Goal: Share content: Share content

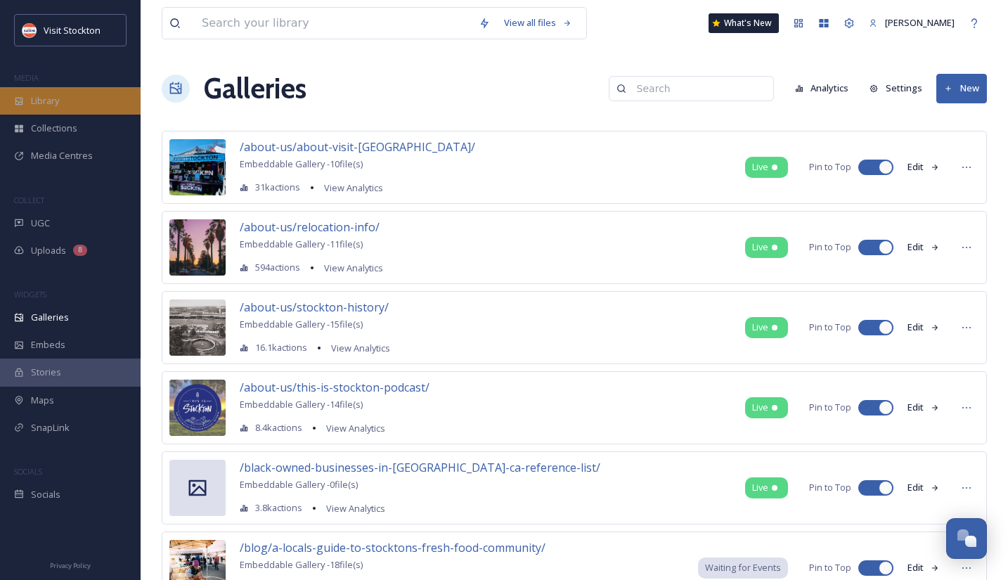
click at [93, 97] on div "Library" at bounding box center [70, 100] width 141 height 27
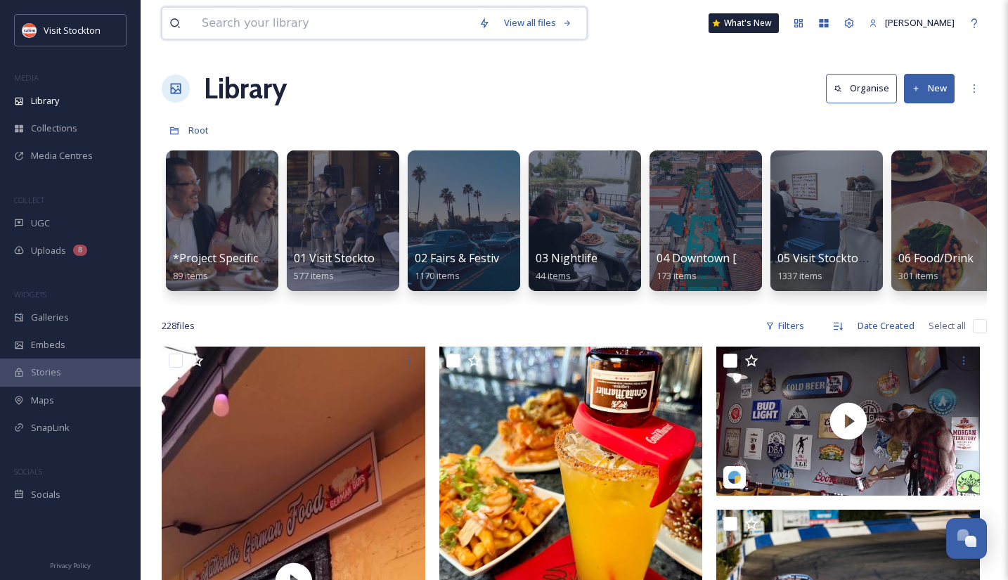
click at [350, 21] on input at bounding box center [333, 23] width 277 height 31
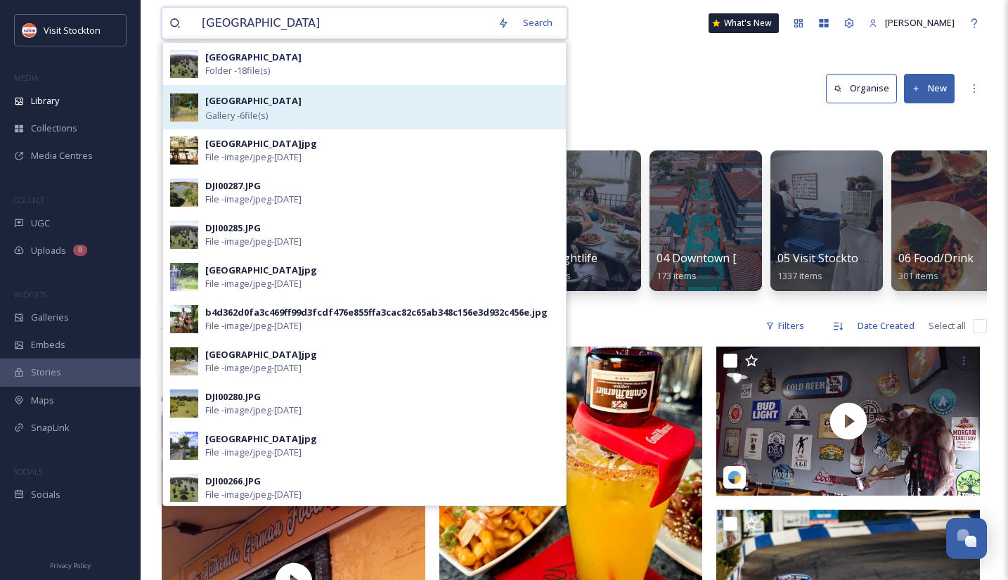
type input "[GEOGRAPHIC_DATA]"
click at [301, 105] on strong "[GEOGRAPHIC_DATA]" at bounding box center [253, 100] width 96 height 13
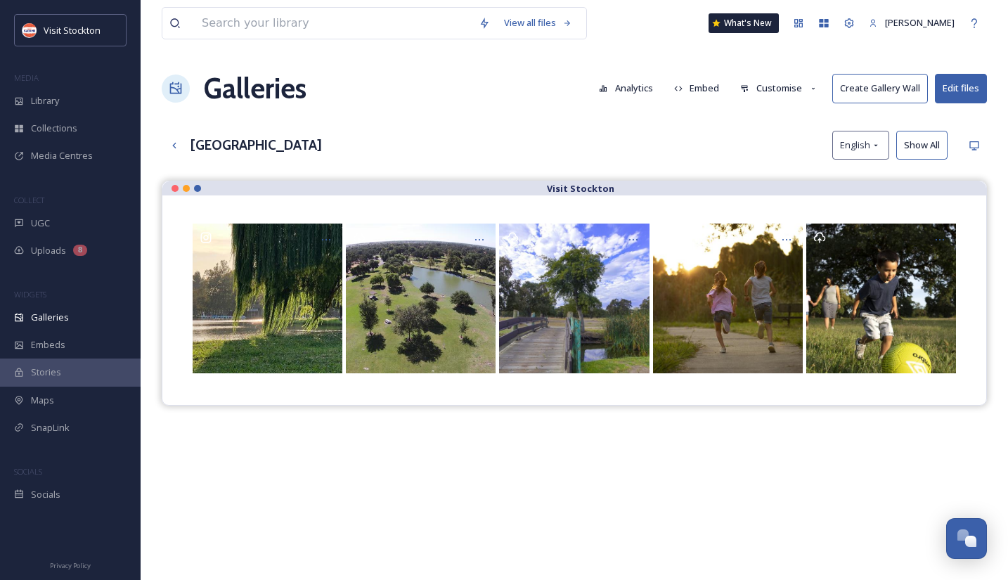
click at [780, 86] on button "Customise" at bounding box center [779, 87] width 92 height 27
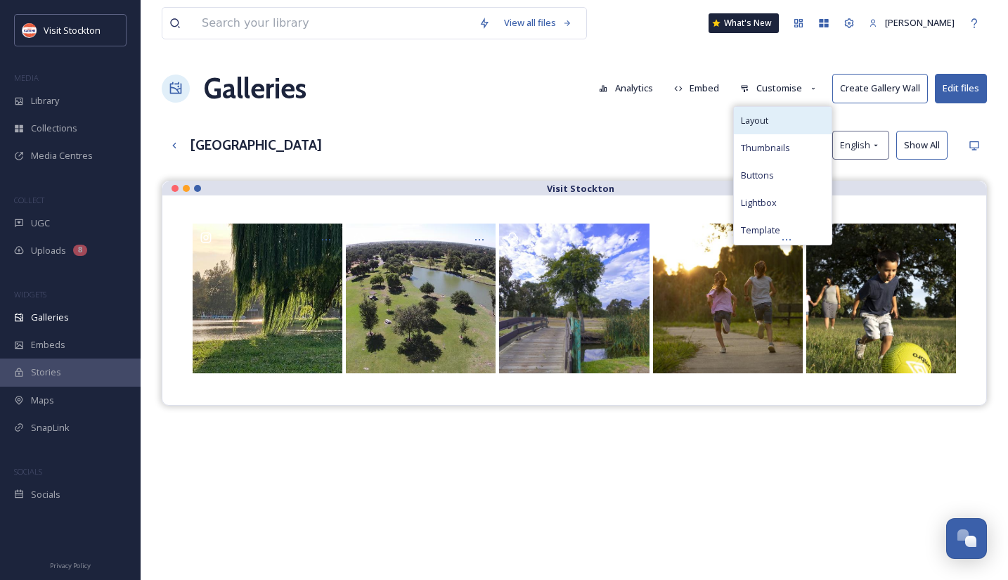
click at [775, 119] on div "Layout" at bounding box center [783, 120] width 98 height 27
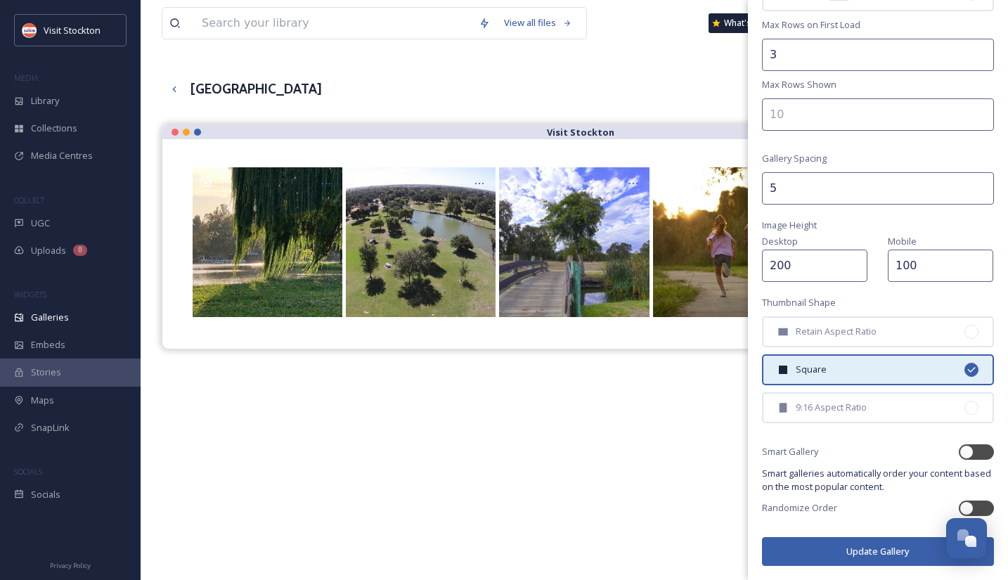
scroll to position [58, 0]
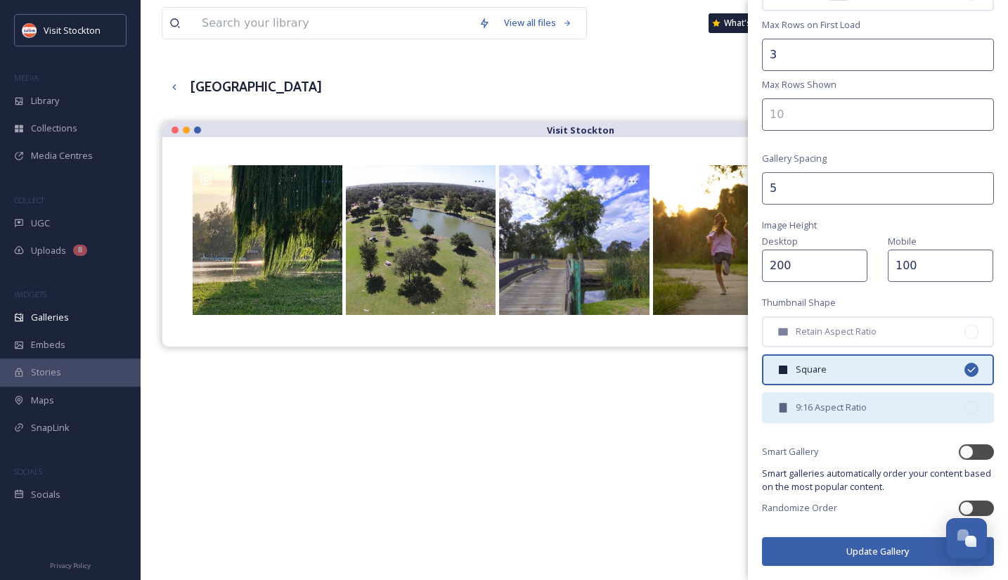
click at [973, 407] on div at bounding box center [971, 407] width 14 height 14
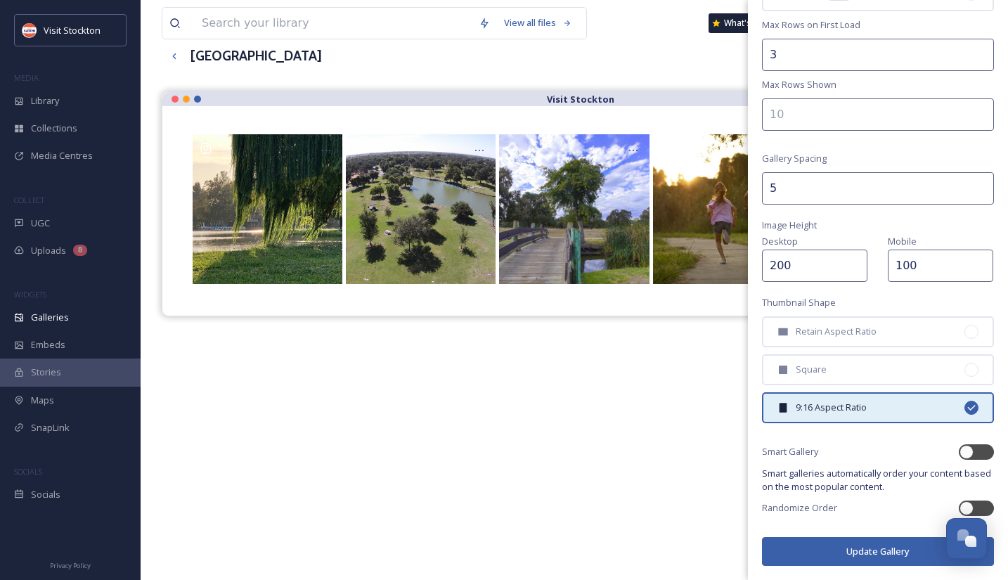
scroll to position [90, 0]
click at [847, 554] on button "Update Gallery" at bounding box center [878, 551] width 232 height 29
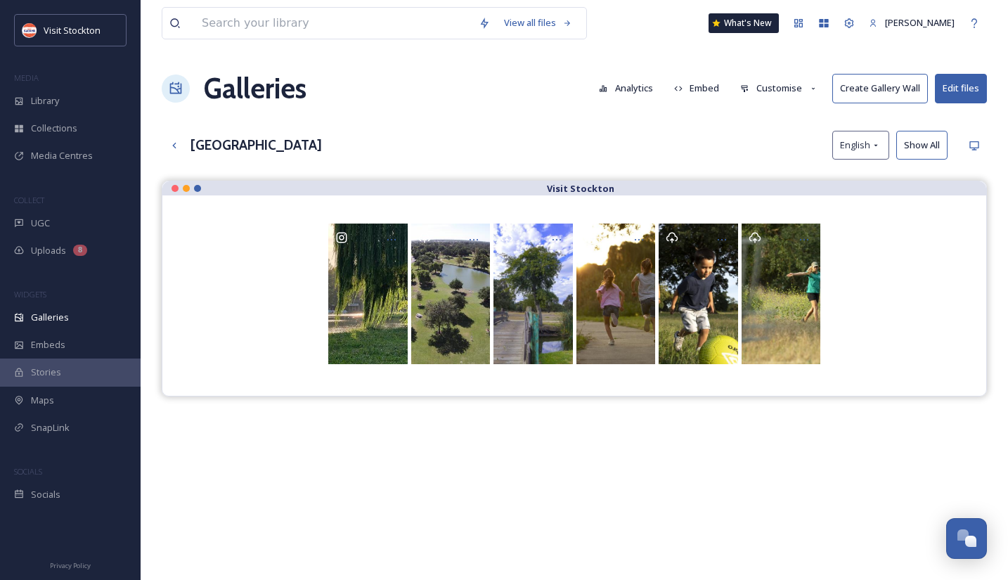
scroll to position [4, 0]
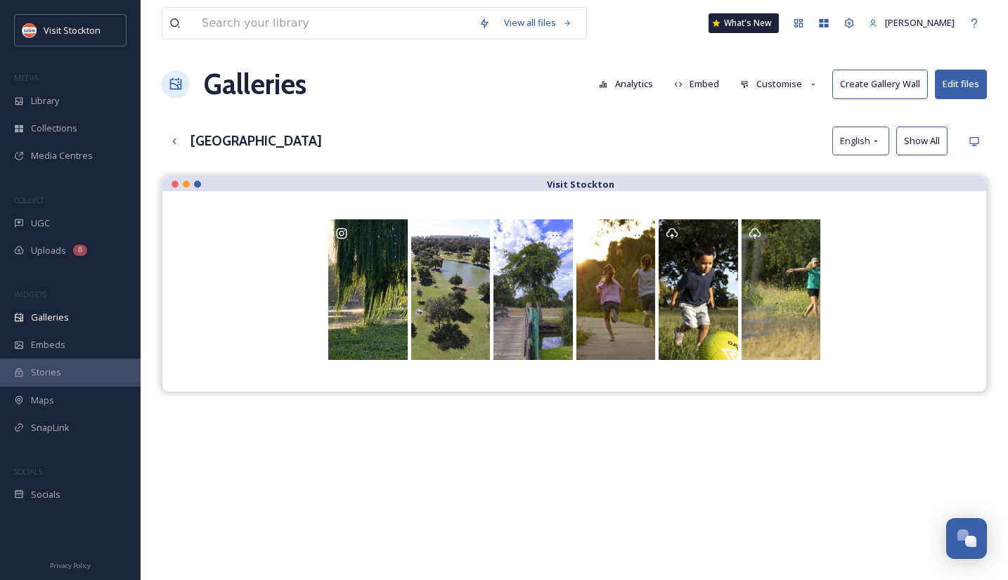
click at [800, 90] on button "Customise" at bounding box center [779, 83] width 92 height 27
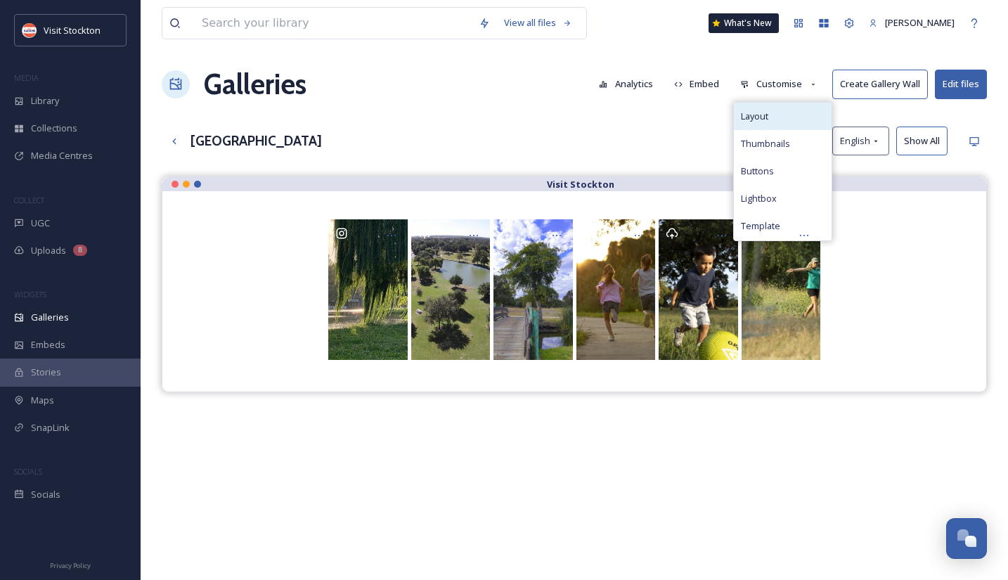
click at [787, 110] on div "Layout" at bounding box center [783, 116] width 98 height 27
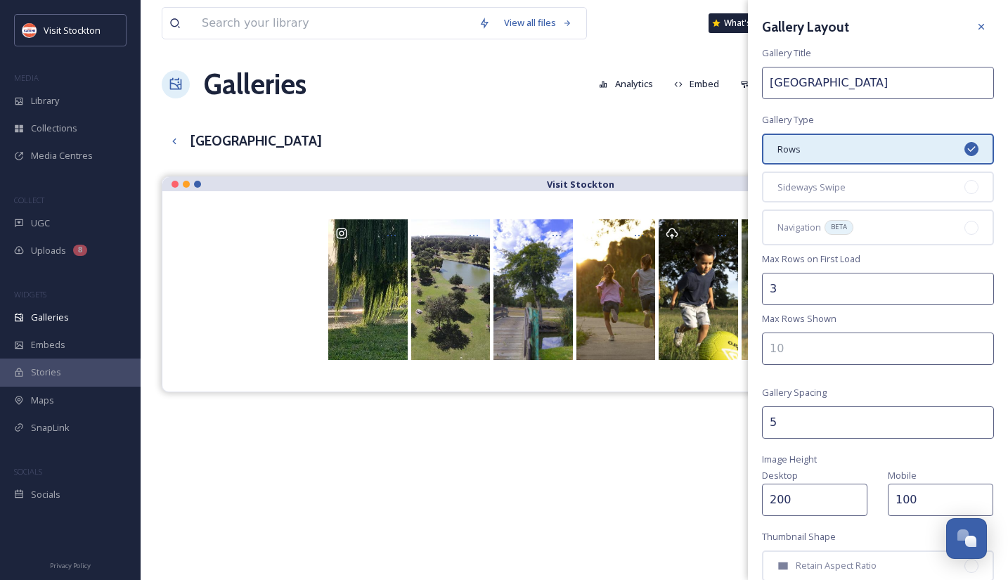
scroll to position [234, 0]
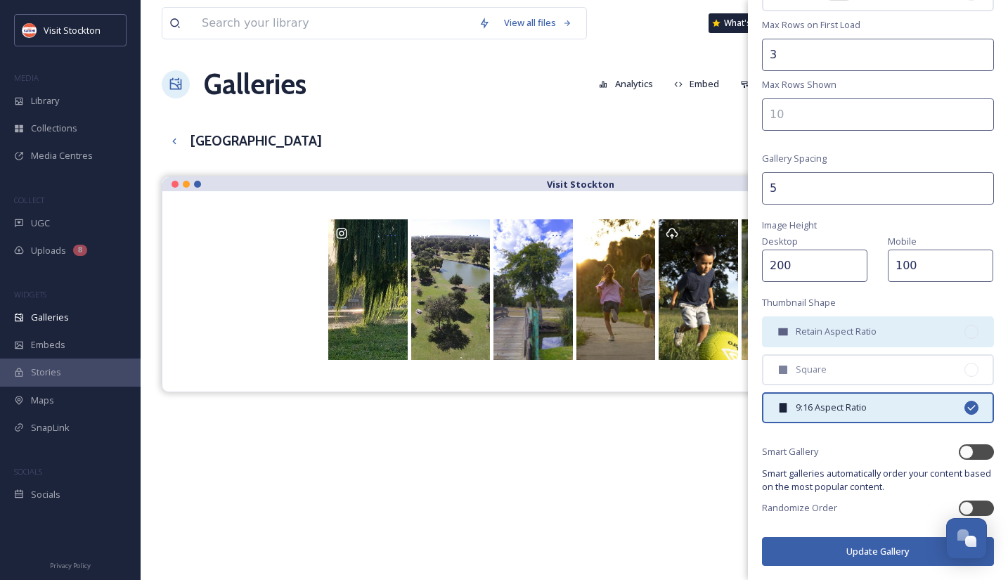
click at [969, 333] on div at bounding box center [971, 332] width 14 height 14
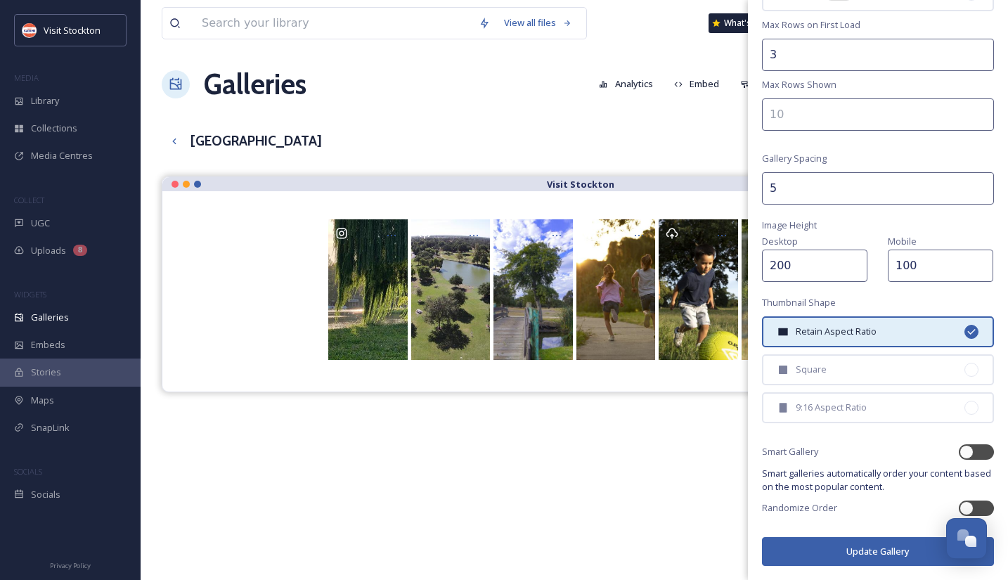
click at [819, 552] on button "Update Gallery" at bounding box center [878, 551] width 232 height 29
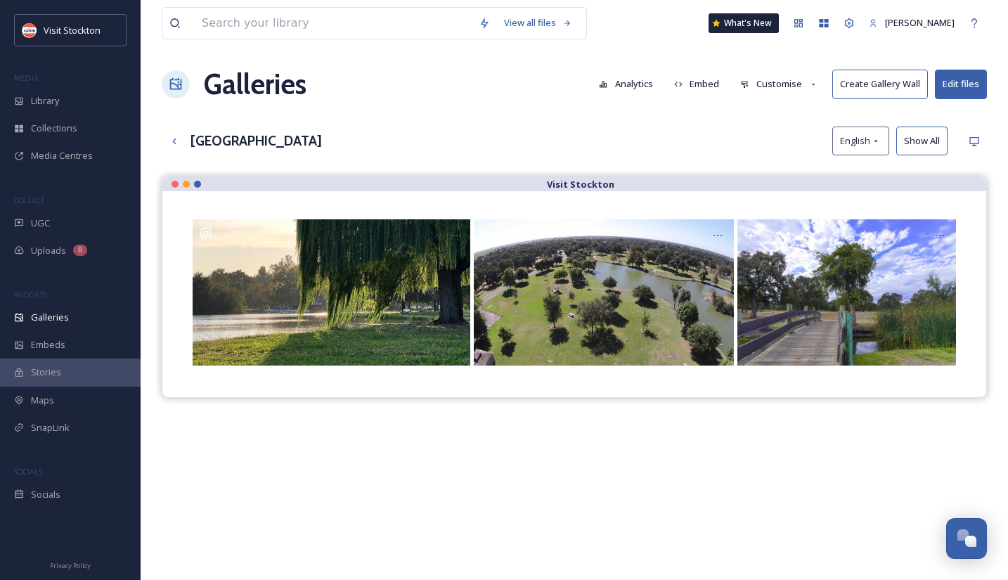
click at [795, 86] on button "Customise" at bounding box center [779, 83] width 92 height 27
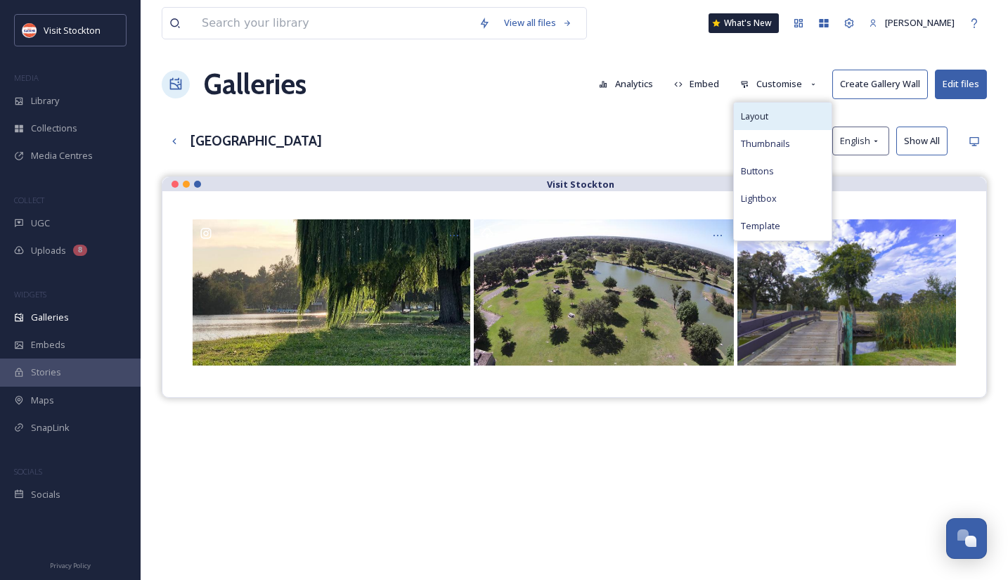
click at [787, 117] on div "Layout" at bounding box center [783, 116] width 98 height 27
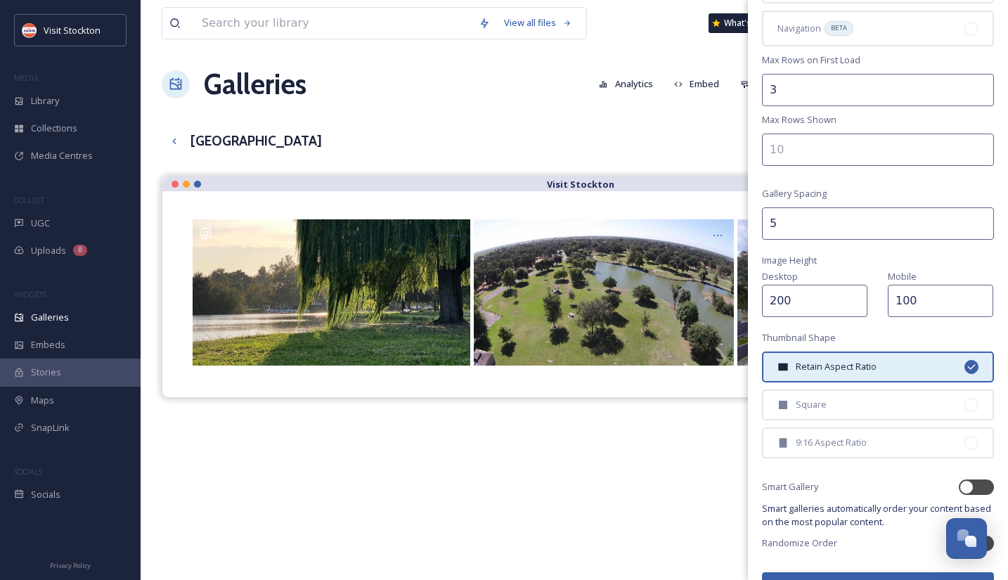
scroll to position [200, 0]
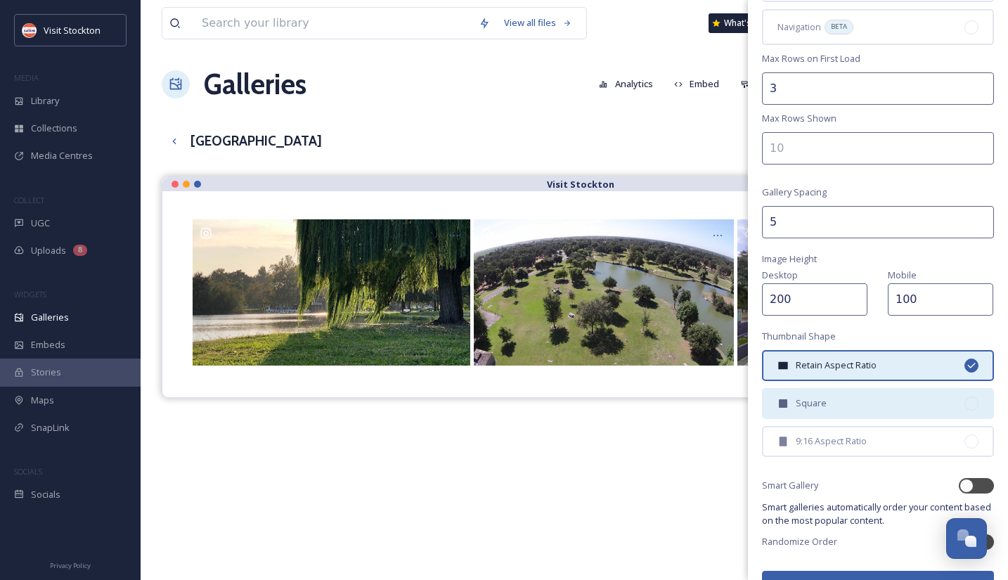
click at [974, 401] on div at bounding box center [971, 403] width 14 height 14
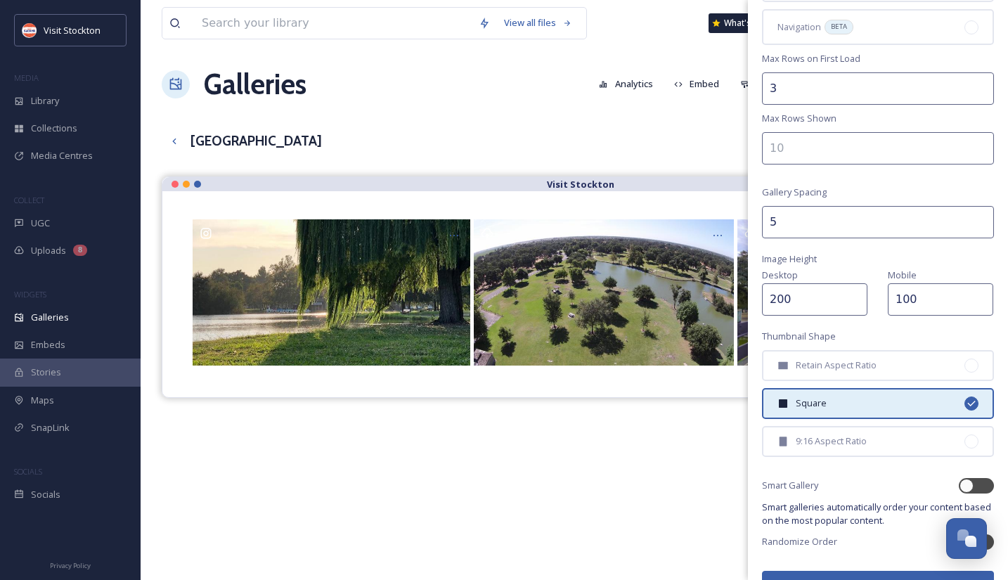
scroll to position [234, 0]
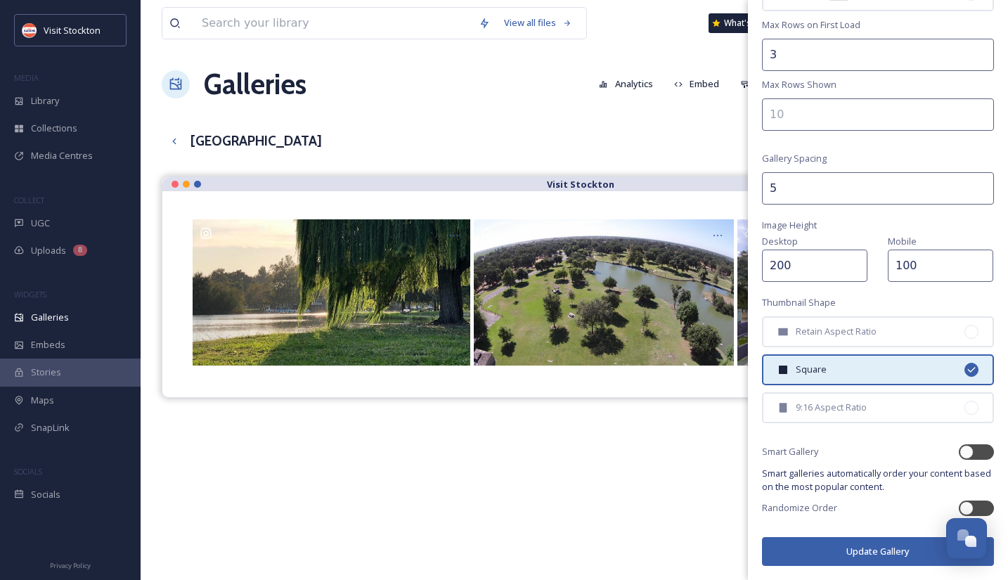
click at [865, 552] on button "Update Gallery" at bounding box center [878, 551] width 232 height 29
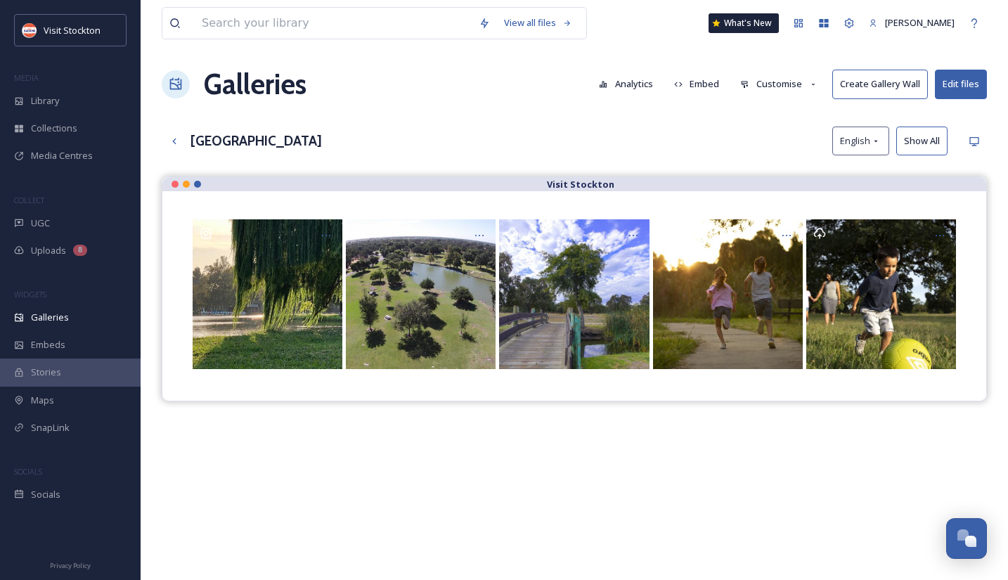
click at [778, 85] on button "Customise" at bounding box center [779, 83] width 92 height 27
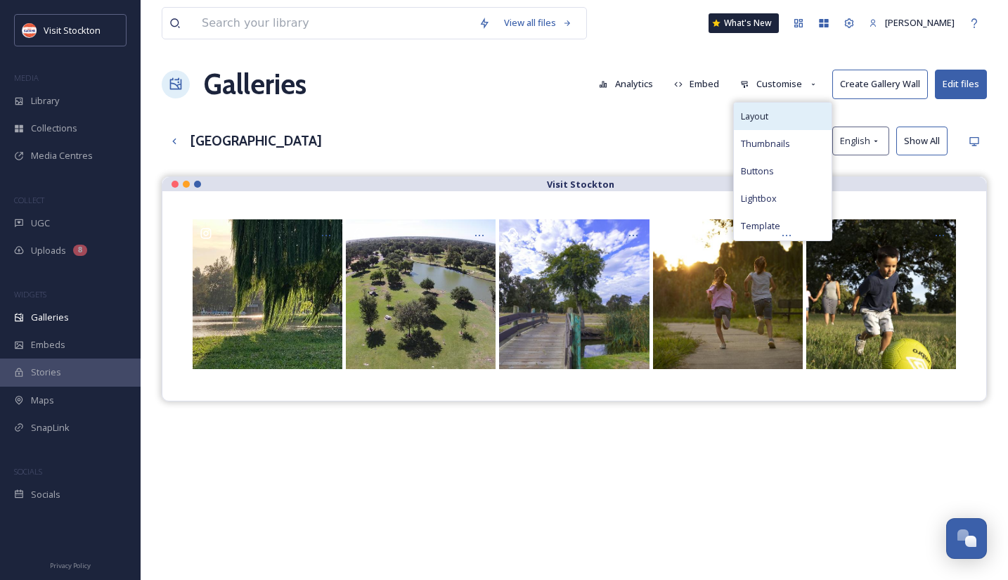
click at [778, 126] on div "Layout" at bounding box center [783, 116] width 98 height 27
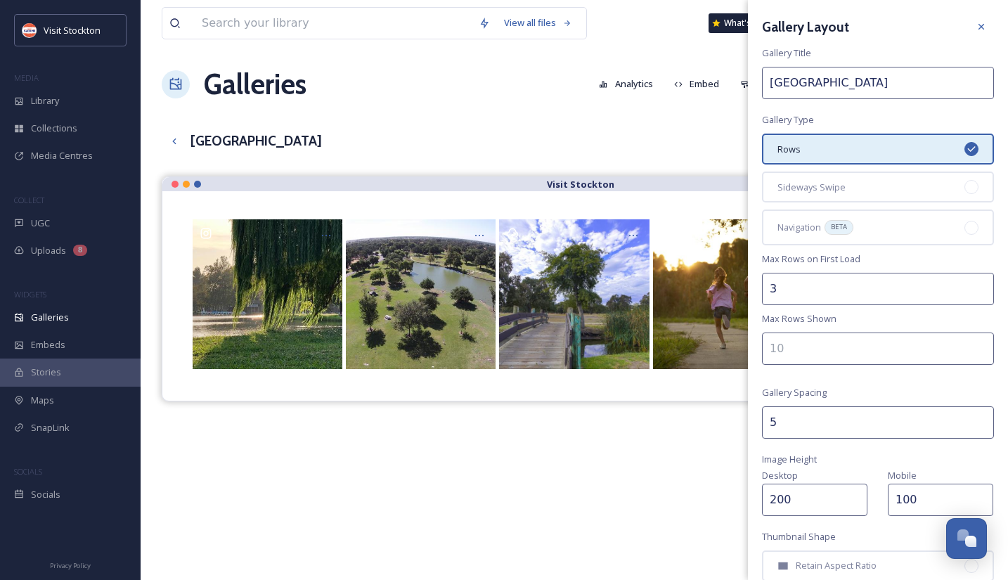
click at [786, 425] on input "5" at bounding box center [878, 422] width 232 height 32
type input "6"
click at [979, 417] on input "6" at bounding box center [878, 422] width 232 height 32
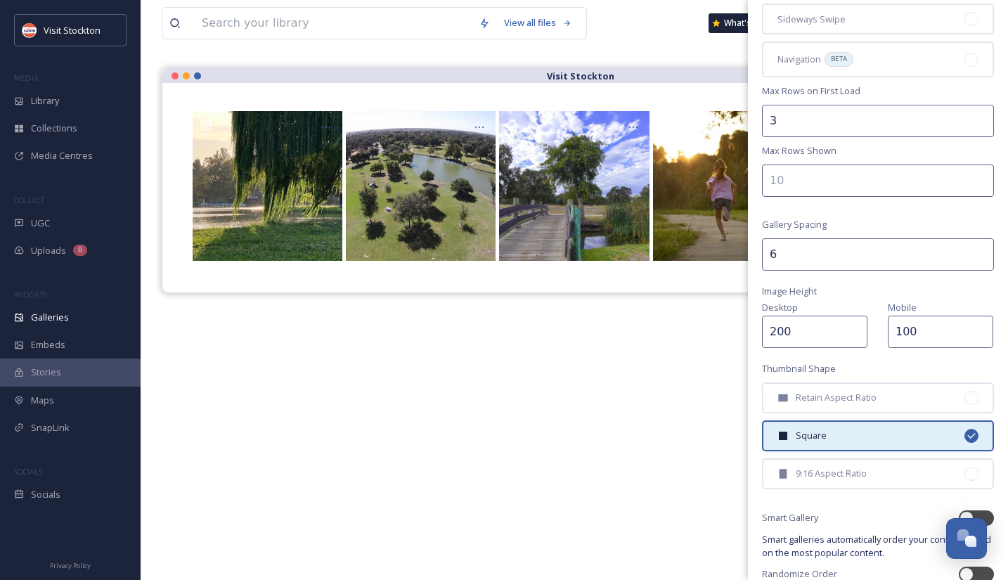
scroll to position [234, 0]
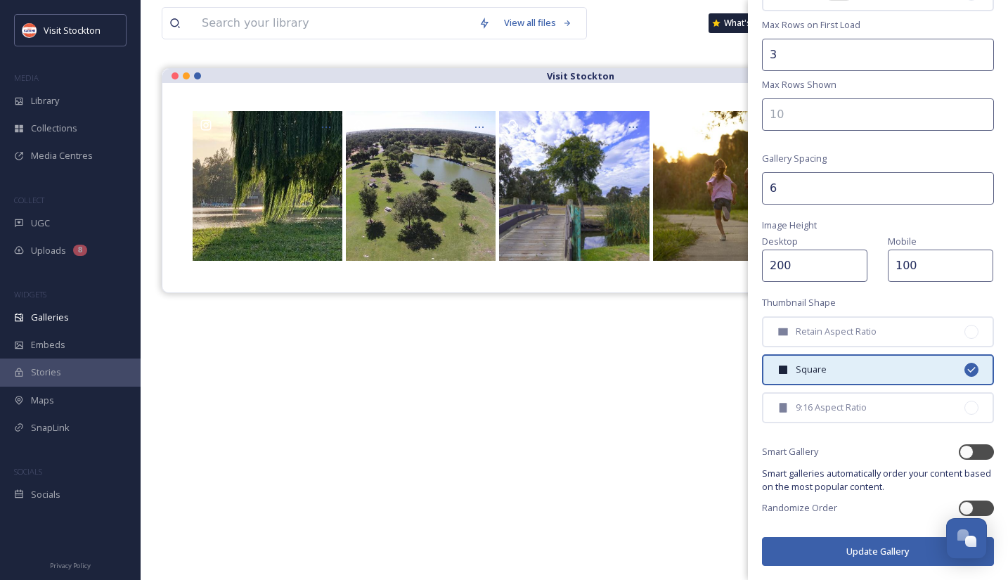
click at [816, 549] on button "Update Gallery" at bounding box center [878, 551] width 232 height 29
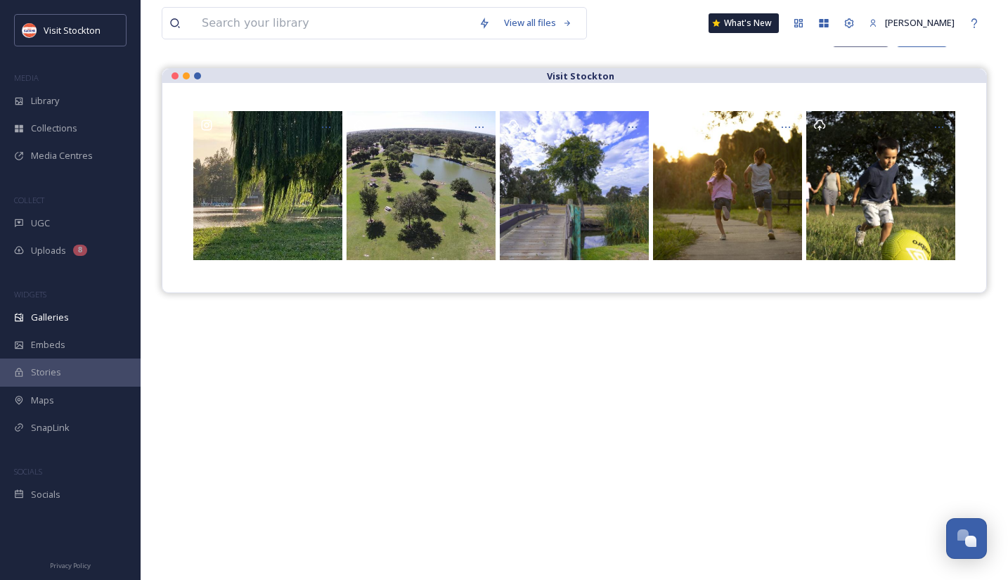
scroll to position [0, 0]
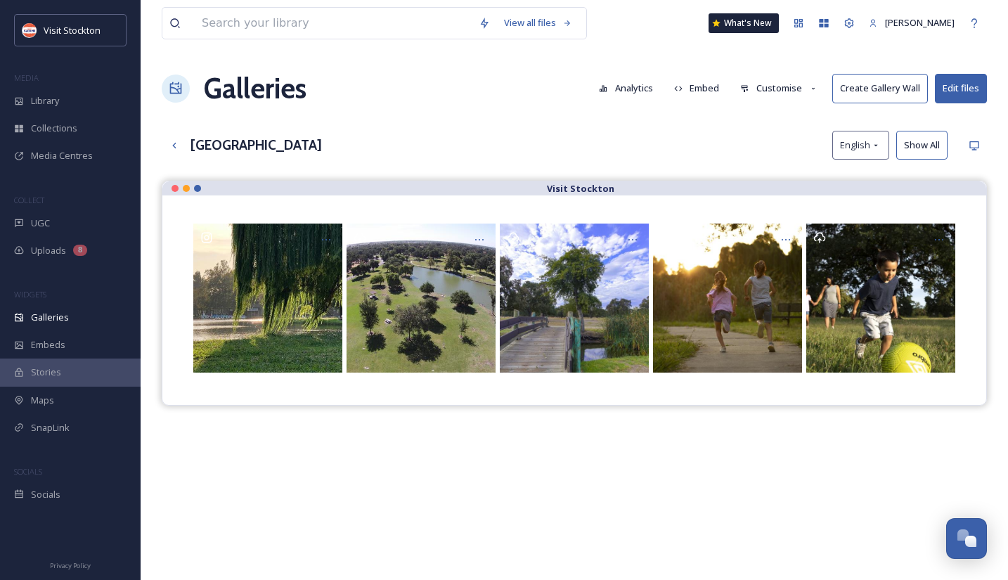
click at [710, 90] on button "Embed" at bounding box center [697, 87] width 60 height 27
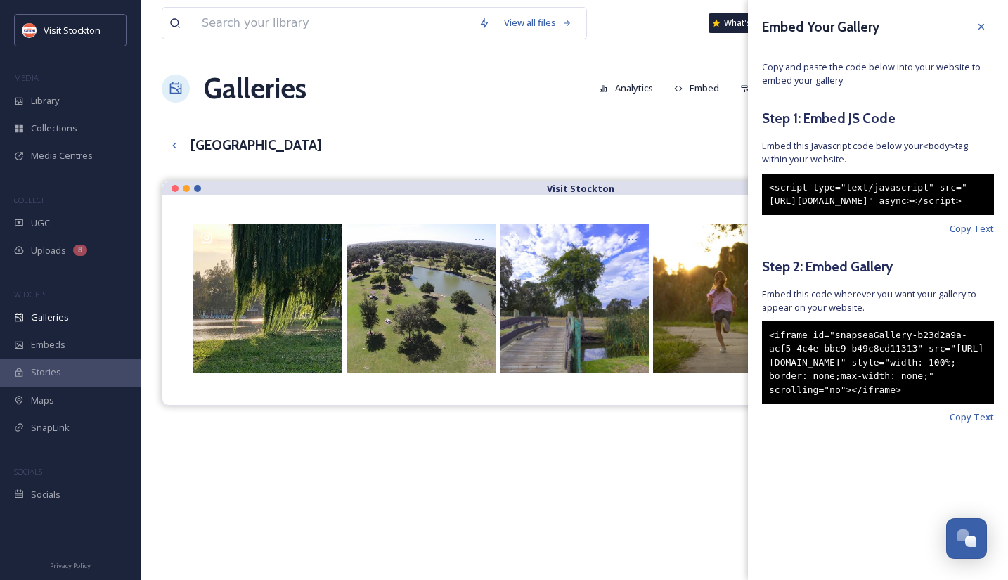
click at [971, 235] on span "Copy Text" at bounding box center [971, 228] width 44 height 13
click at [969, 424] on span "Copy Text" at bounding box center [971, 416] width 44 height 13
click at [494, 104] on div "Galleries Analytics Embed Customise Create Gallery Wall Edit files" at bounding box center [574, 88] width 825 height 42
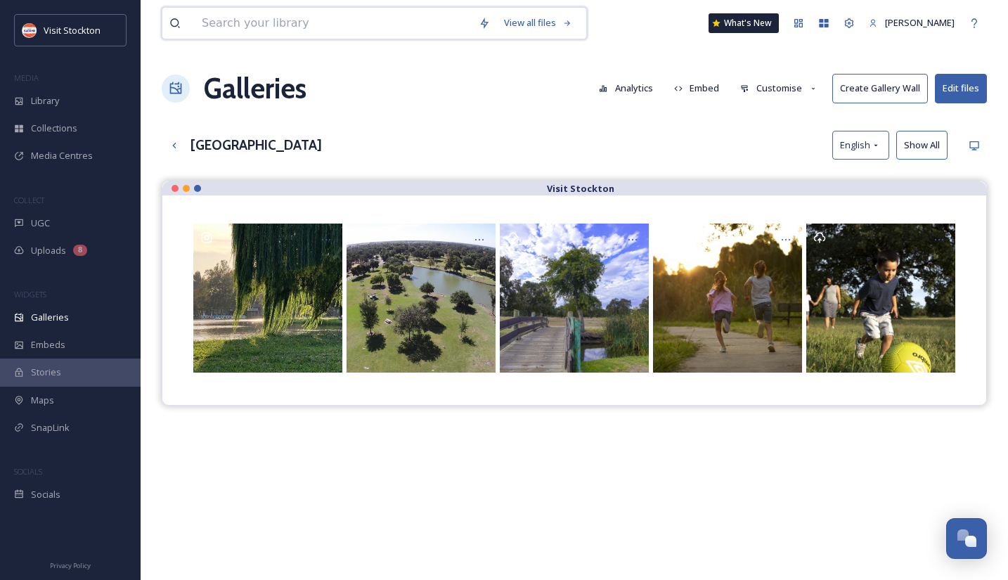
click at [284, 14] on input at bounding box center [333, 23] width 277 height 31
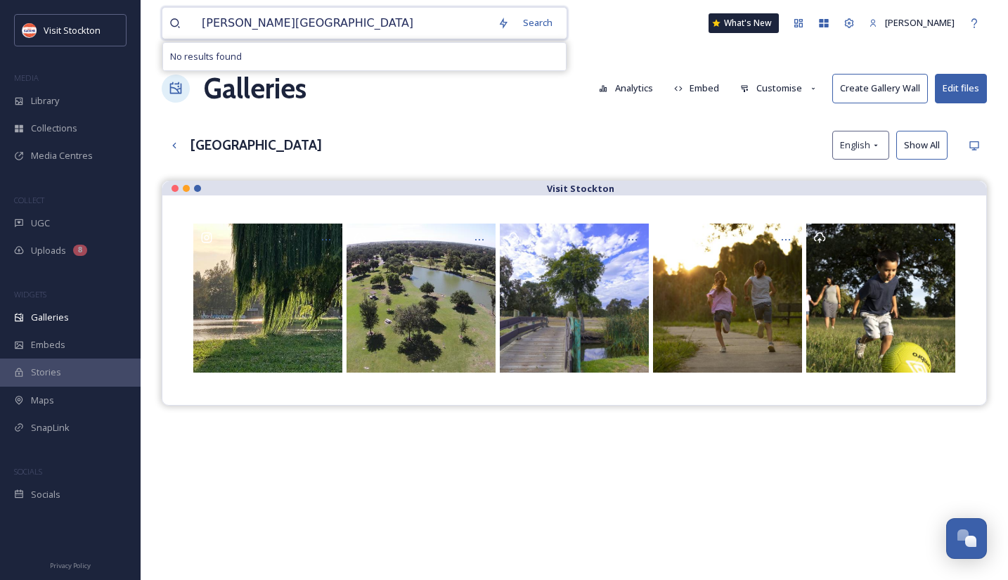
type input "[PERSON_NAME][GEOGRAPHIC_DATA]"
click at [659, 33] on div "[PERSON_NAME] park Search What's New [PERSON_NAME]" at bounding box center [574, 23] width 825 height 46
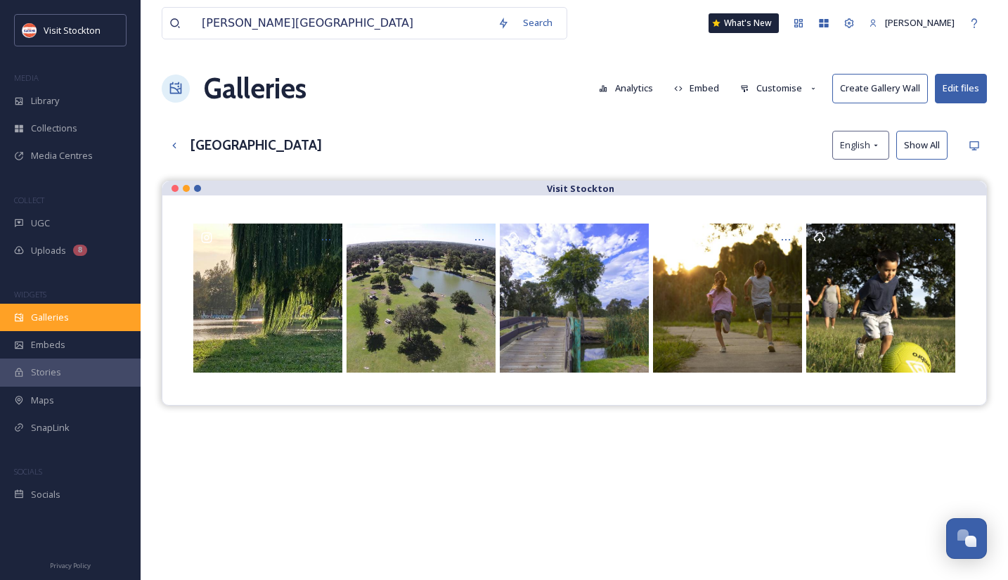
click at [46, 320] on span "Galleries" at bounding box center [50, 317] width 38 height 13
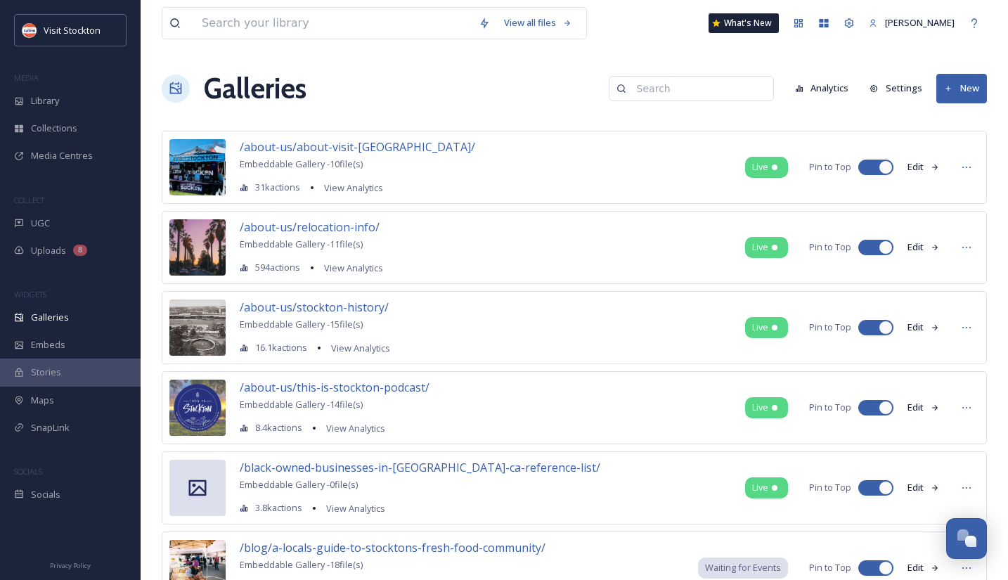
click at [690, 82] on input at bounding box center [698, 88] width 136 height 28
type input "[PERSON_NAME]"
click at [382, 6] on div "View all files What's New [PERSON_NAME]" at bounding box center [574, 23] width 825 height 46
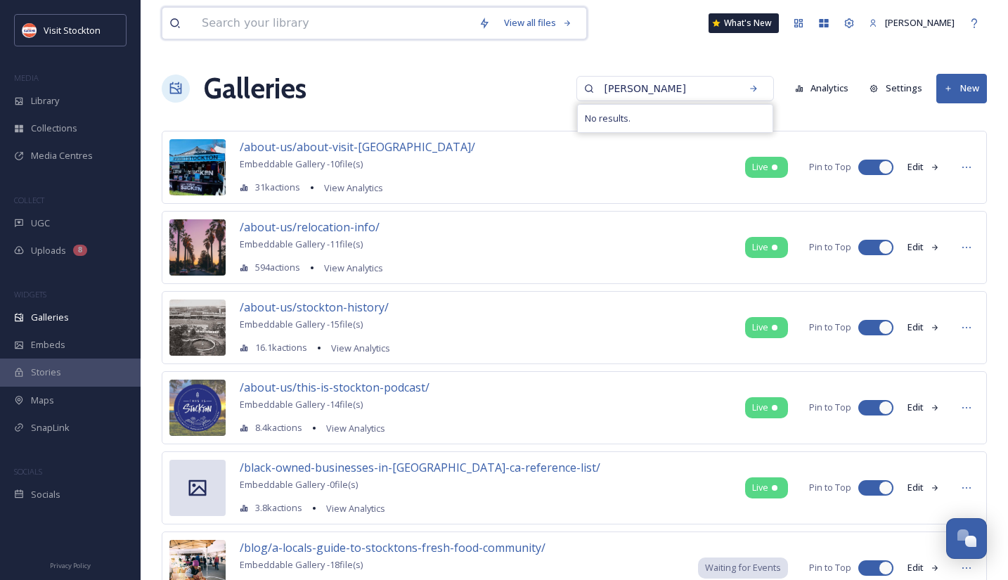
click at [382, 22] on input at bounding box center [333, 23] width 277 height 31
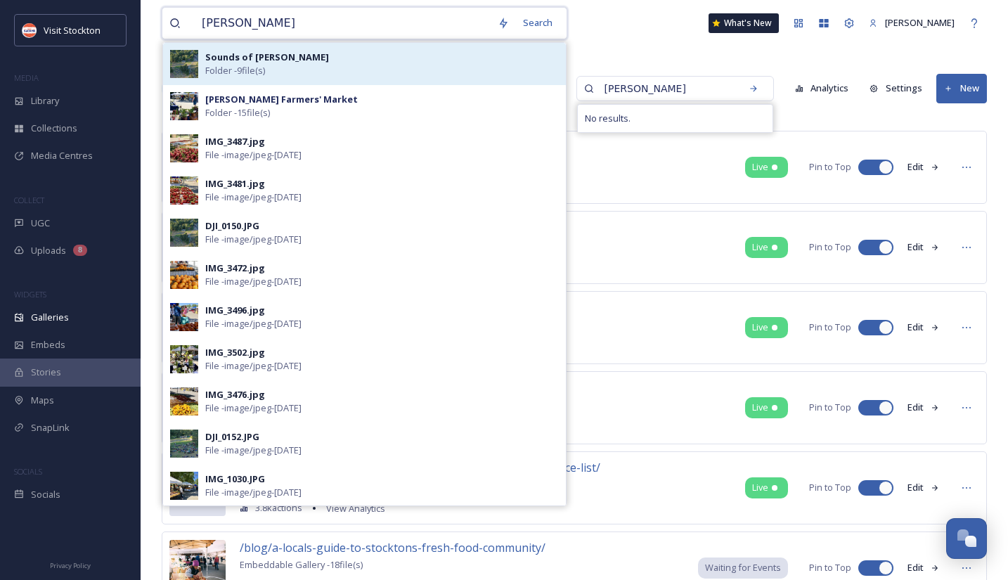
type input "[PERSON_NAME]"
click at [374, 53] on div "Sounds of [PERSON_NAME] Folder - 9 file(s)" at bounding box center [381, 64] width 353 height 27
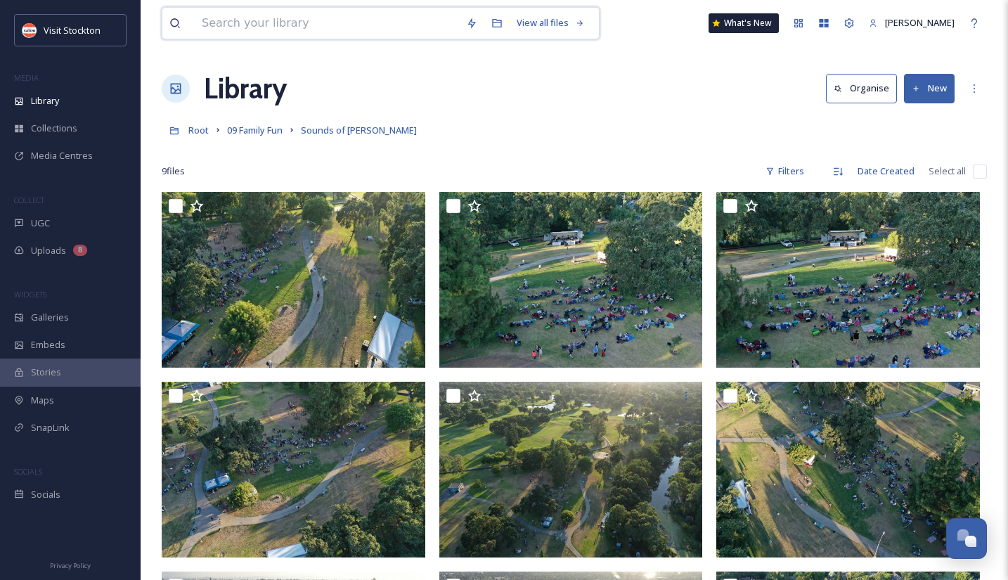
click at [293, 27] on input at bounding box center [327, 23] width 264 height 31
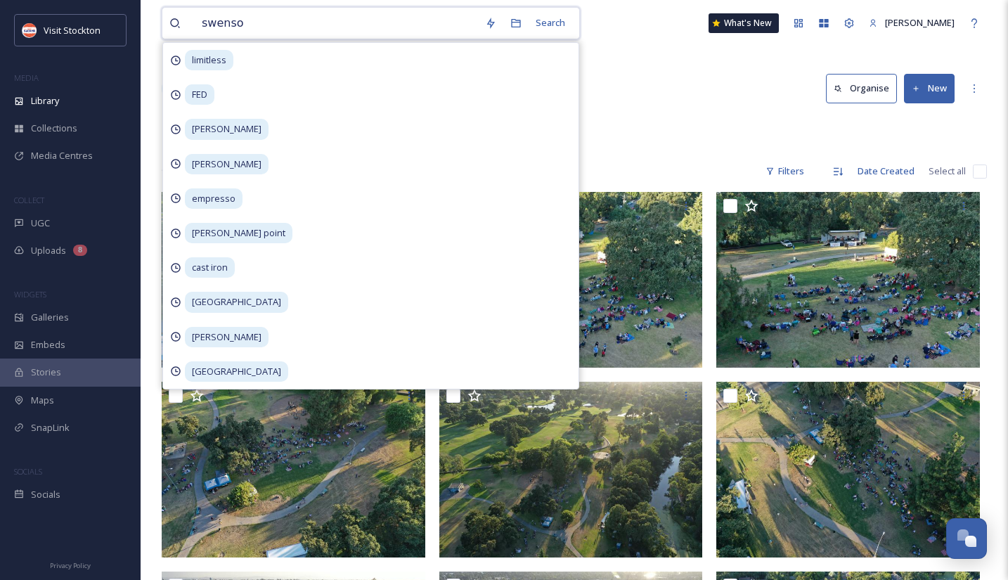
type input "[PERSON_NAME]"
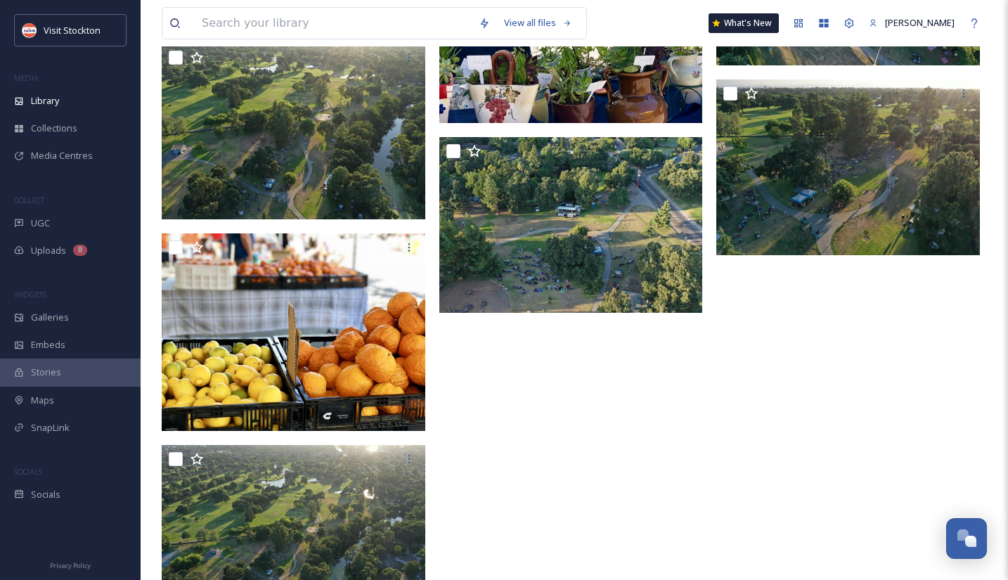
scroll to position [1685, 0]
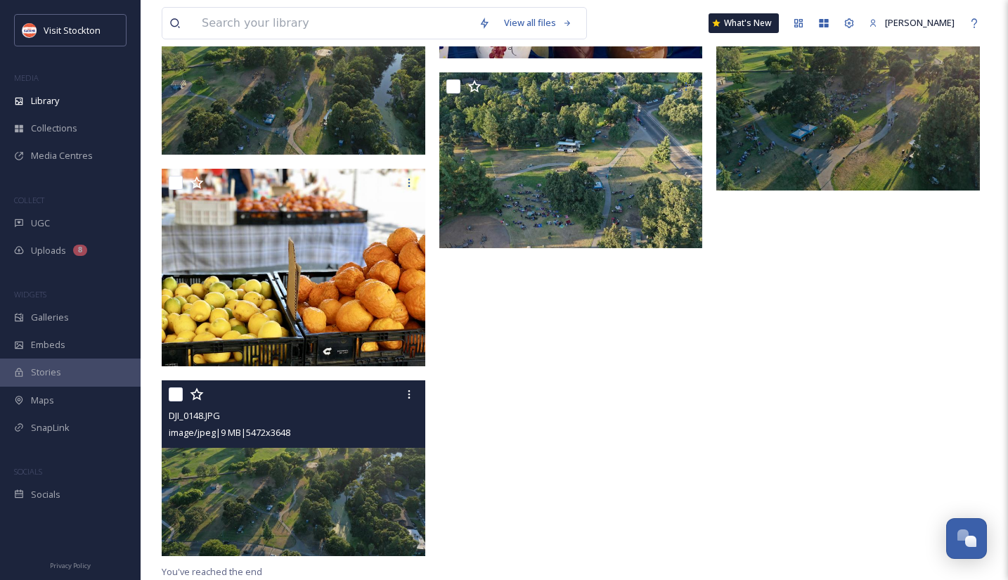
click at [368, 433] on div "image/jpeg | 9 MB | 5472 x 3648" at bounding box center [295, 432] width 253 height 17
click at [411, 499] on img at bounding box center [293, 468] width 263 height 176
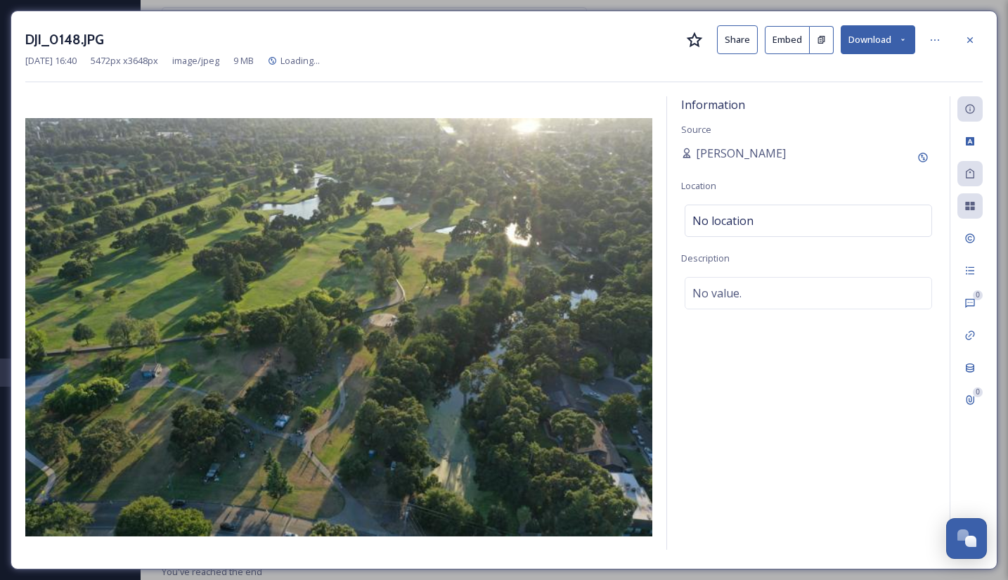
scroll to position [1495, 0]
click at [798, 40] on button "Embed" at bounding box center [786, 40] width 45 height 28
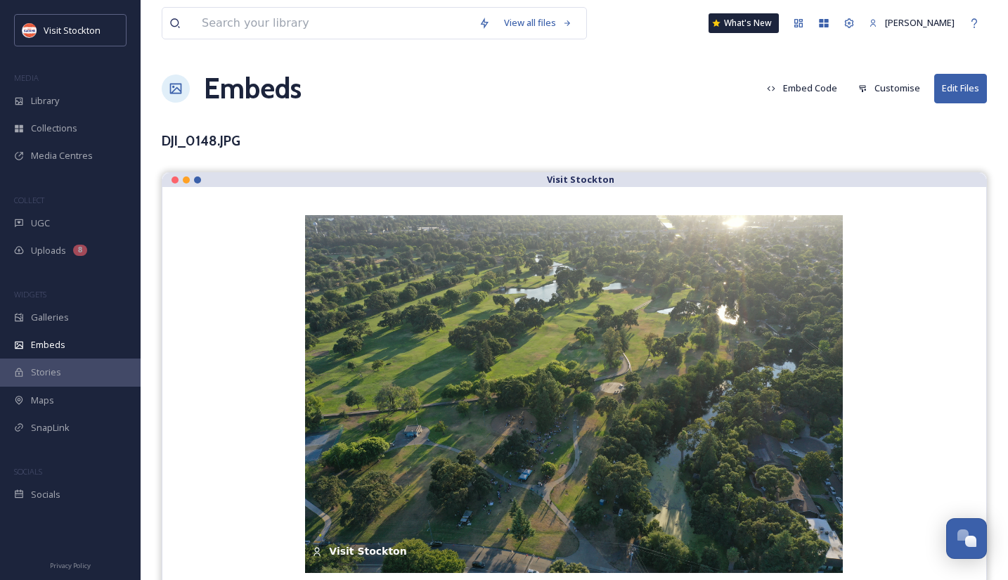
click at [880, 89] on button "Customise" at bounding box center [889, 87] width 76 height 27
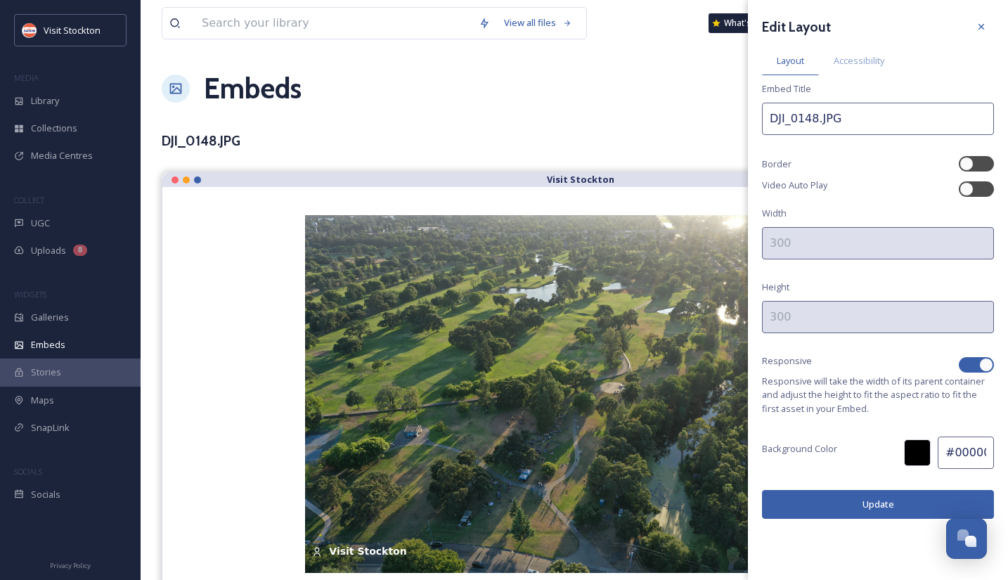
click at [987, 363] on div at bounding box center [986, 365] width 14 height 14
checkbox input "false"
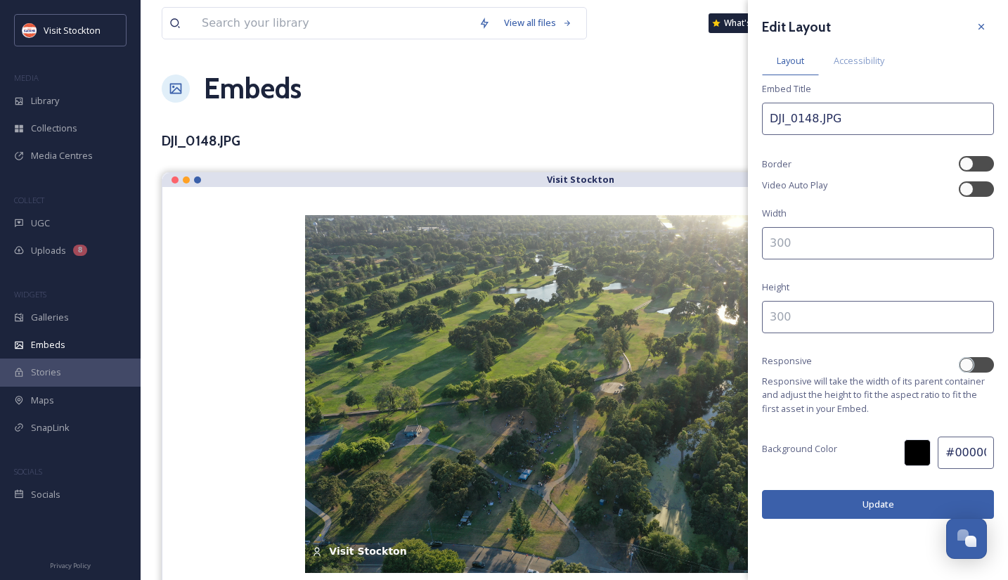
click at [858, 249] on input at bounding box center [878, 243] width 232 height 32
type input "500"
click at [854, 503] on button "Update" at bounding box center [878, 504] width 232 height 29
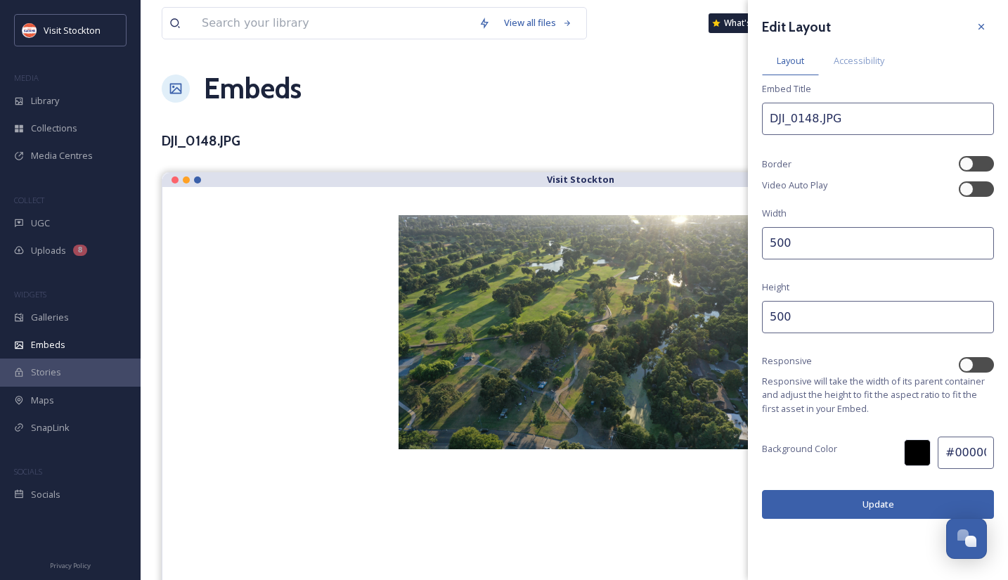
drag, startPoint x: 795, startPoint y: 253, endPoint x: 763, endPoint y: 251, distance: 32.4
click at [763, 251] on input "500" at bounding box center [878, 243] width 232 height 32
type input "700"
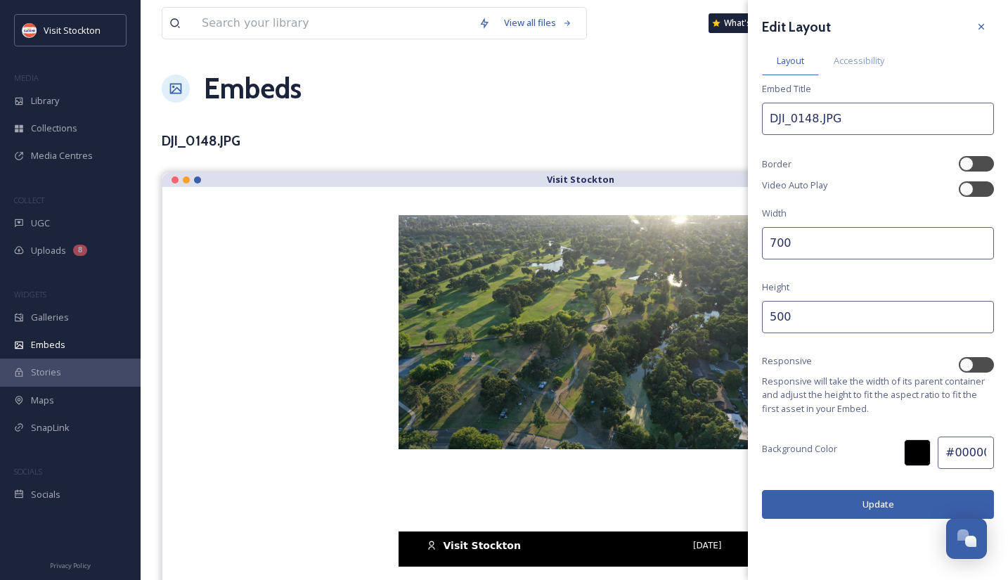
drag, startPoint x: 809, startPoint y: 320, endPoint x: 731, endPoint y: 319, distance: 78.0
click at [731, 319] on div "View all files What's New [PERSON_NAME] Embeds Embed Code Customise Edit Files …" at bounding box center [574, 297] width 867 height 595
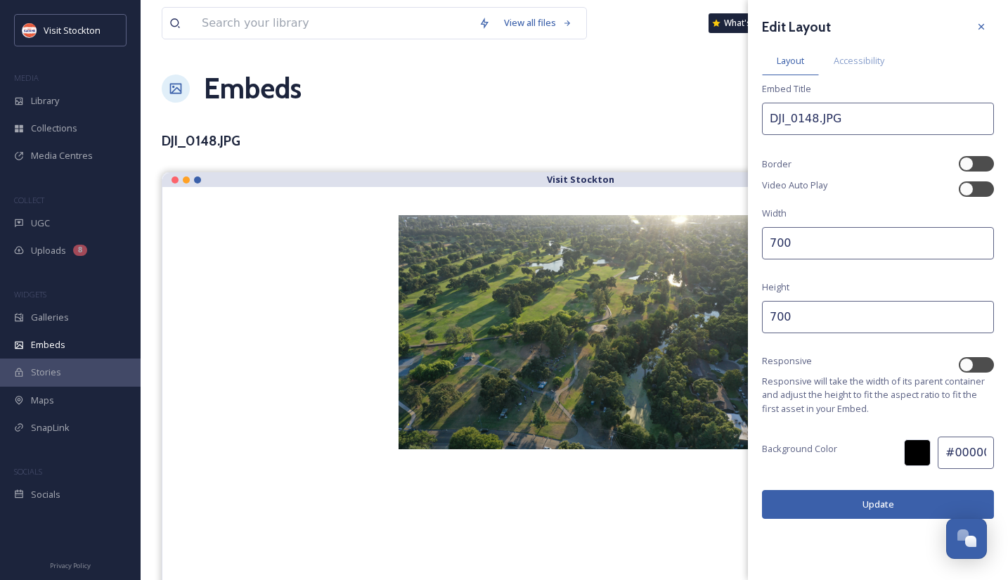
click at [821, 507] on button "Update" at bounding box center [878, 504] width 232 height 29
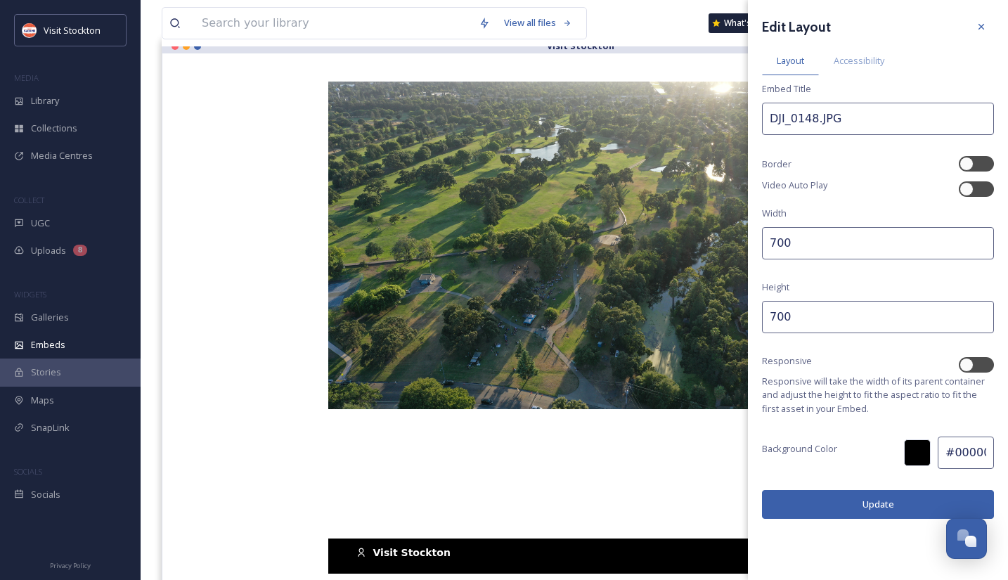
scroll to position [134, 0]
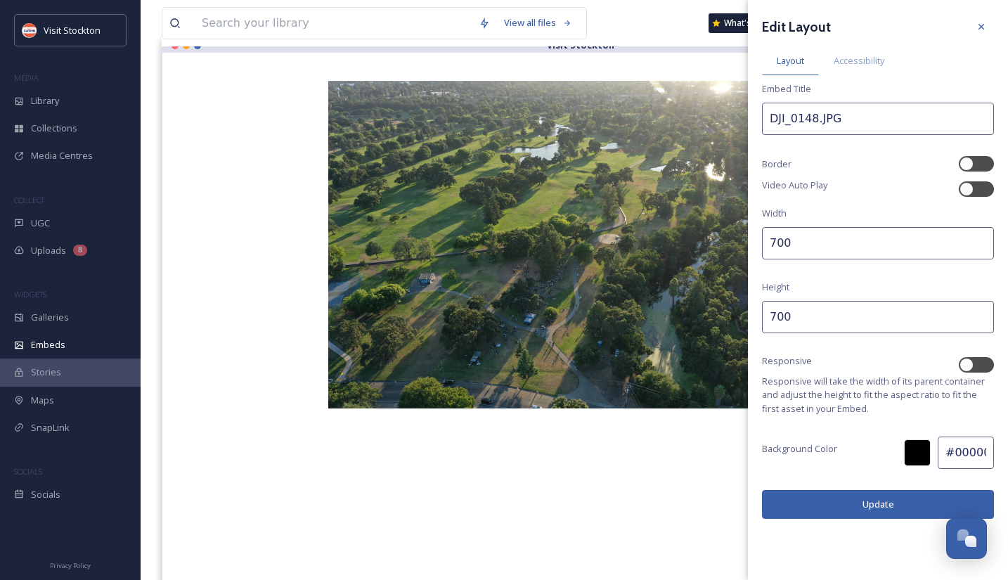
drag, startPoint x: 775, startPoint y: 313, endPoint x: 764, endPoint y: 313, distance: 10.5
click at [764, 313] on input "700" at bounding box center [878, 317] width 232 height 32
click at [842, 499] on button "Update" at bounding box center [878, 504] width 232 height 29
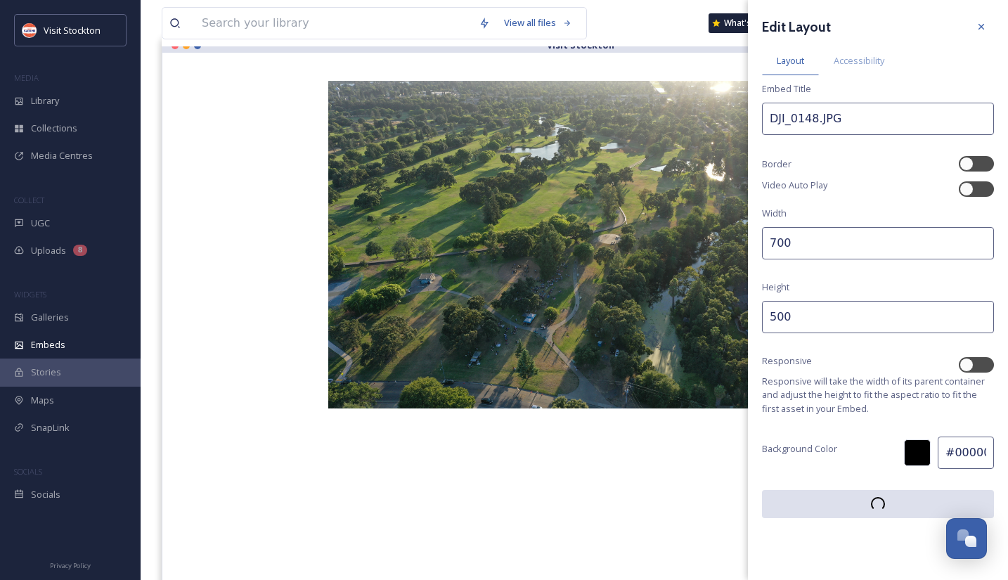
scroll to position [15, 0]
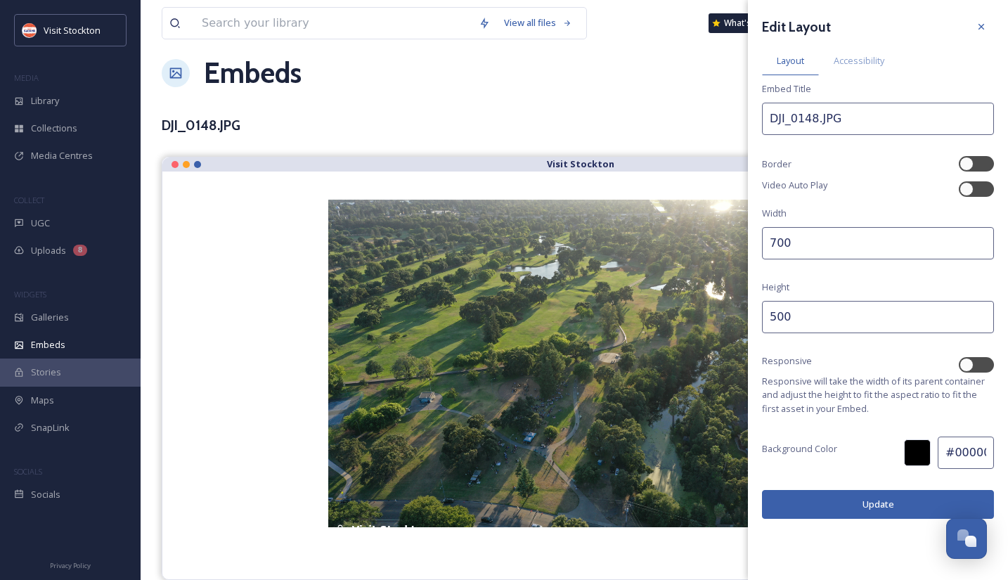
drag, startPoint x: 781, startPoint y: 318, endPoint x: 760, endPoint y: 317, distance: 20.4
click at [760, 317] on div "Edit Layout Layout Accessibility Embed Title DJI_0148.JPG Border Video Auto Pla…" at bounding box center [878, 266] width 260 height 533
type input "450"
click at [821, 497] on button "Update" at bounding box center [878, 504] width 232 height 29
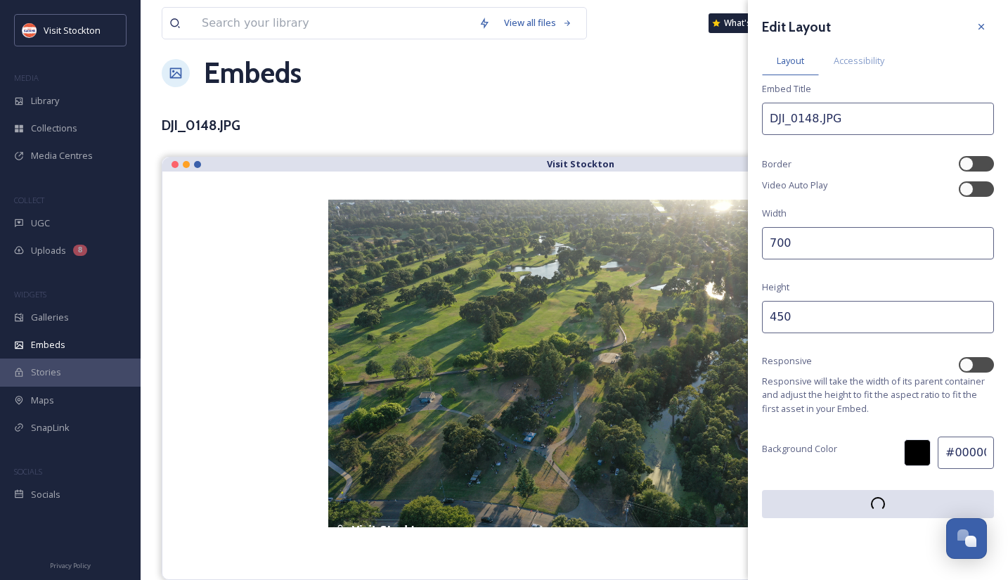
scroll to position [0, 0]
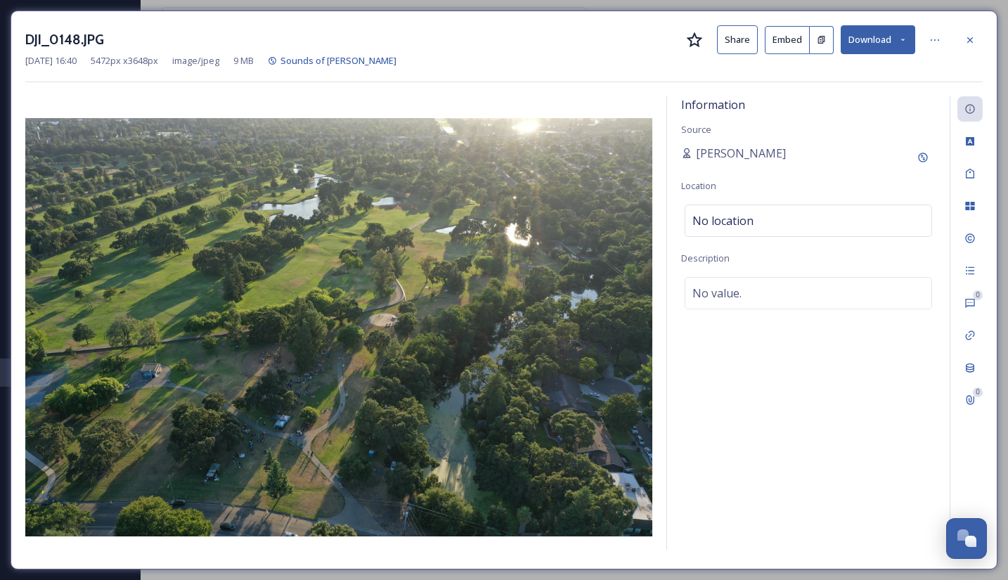
click at [789, 47] on button "Embed" at bounding box center [786, 40] width 45 height 28
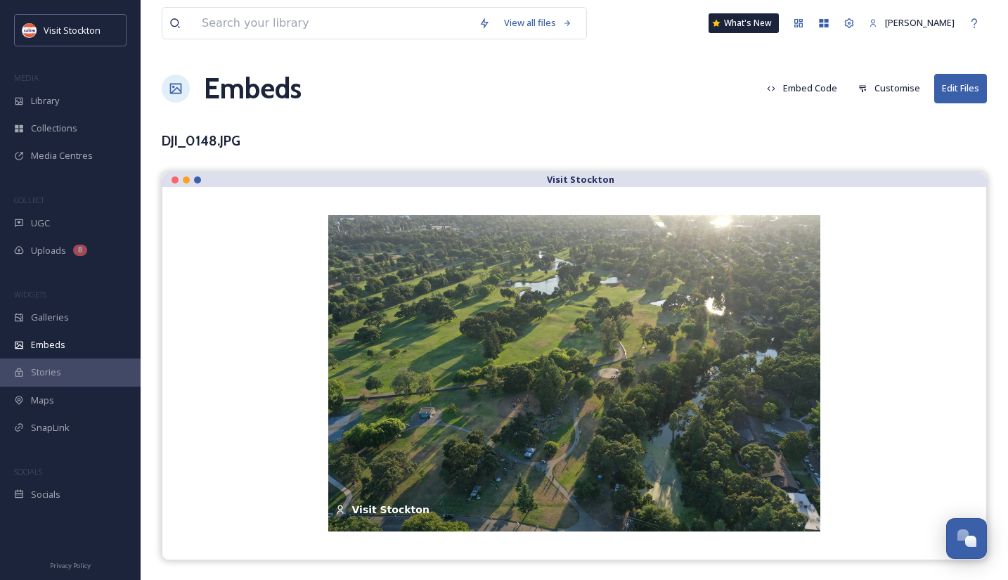
click at [782, 82] on button "Embed Code" at bounding box center [802, 87] width 84 height 27
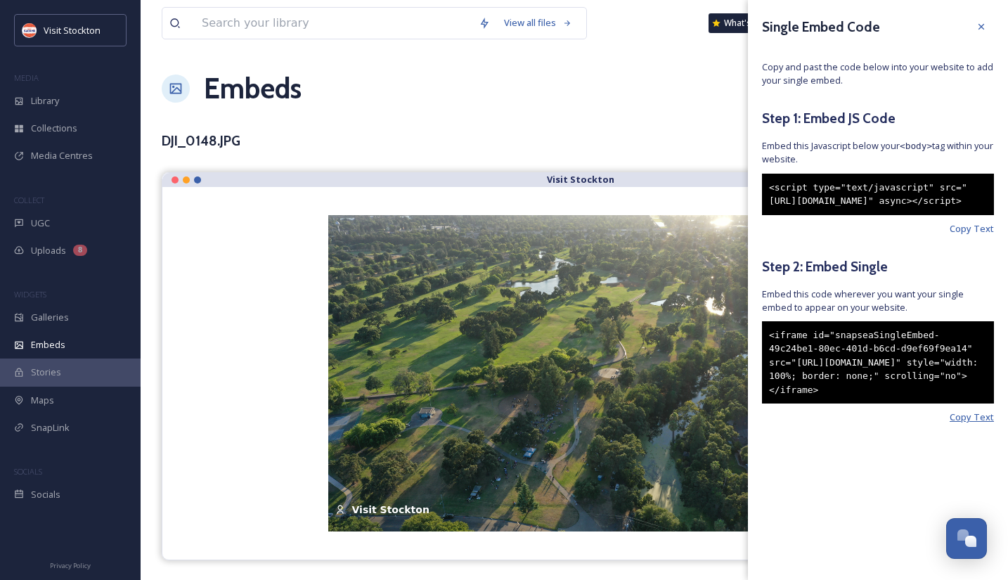
click at [980, 424] on span "Copy Text" at bounding box center [971, 416] width 44 height 13
click at [61, 96] on div "Library" at bounding box center [70, 100] width 141 height 27
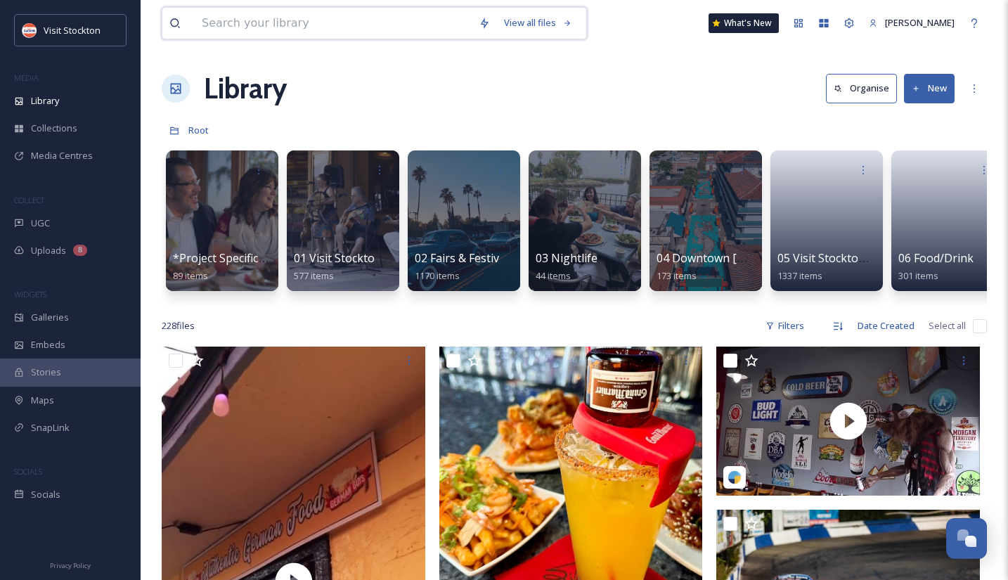
click at [379, 27] on input at bounding box center [333, 23] width 277 height 31
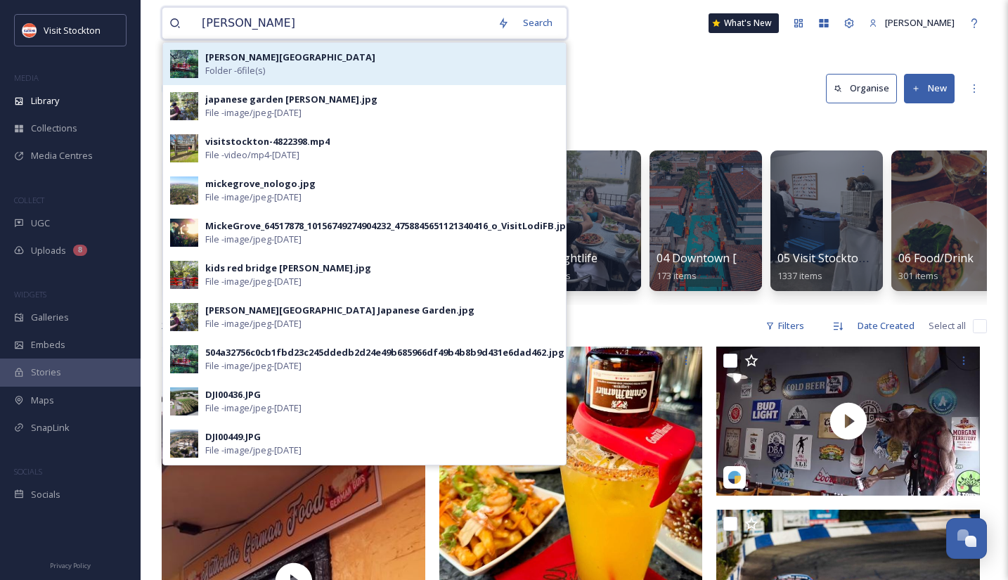
type input "[PERSON_NAME]"
click at [245, 72] on span "Folder - 6 file(s)" at bounding box center [235, 70] width 60 height 13
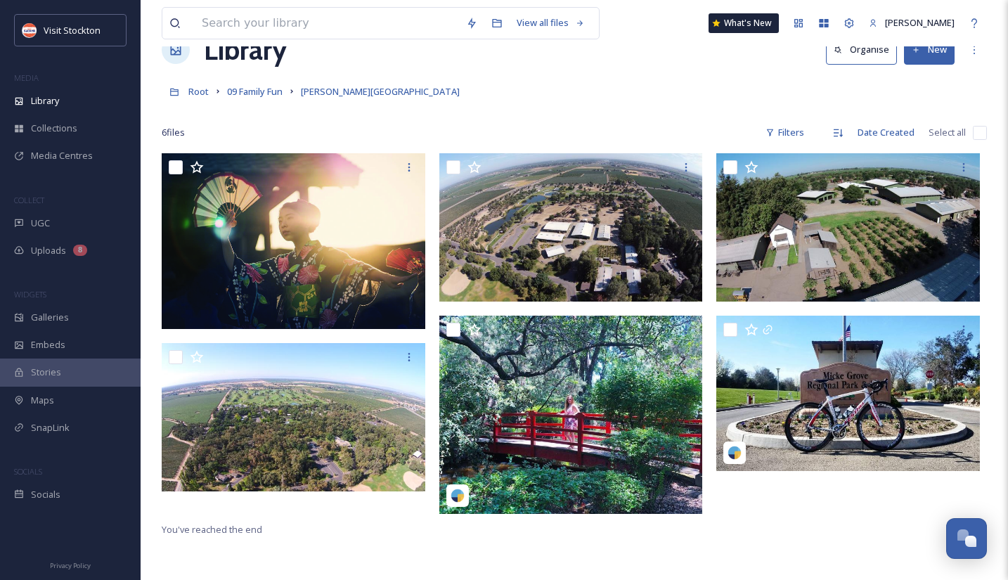
scroll to position [44, 0]
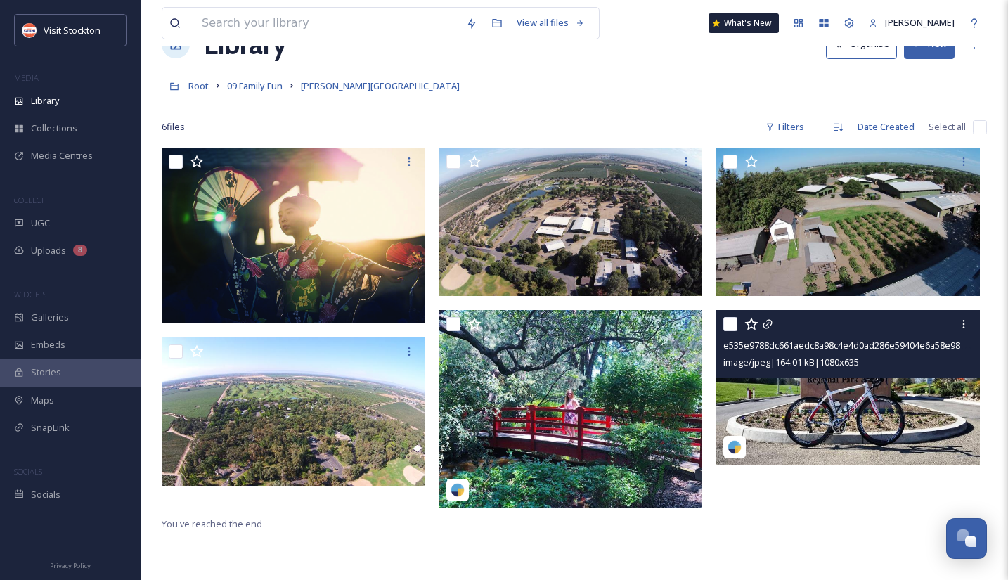
click at [730, 327] on input "checkbox" at bounding box center [730, 324] width 14 height 14
checkbox input "true"
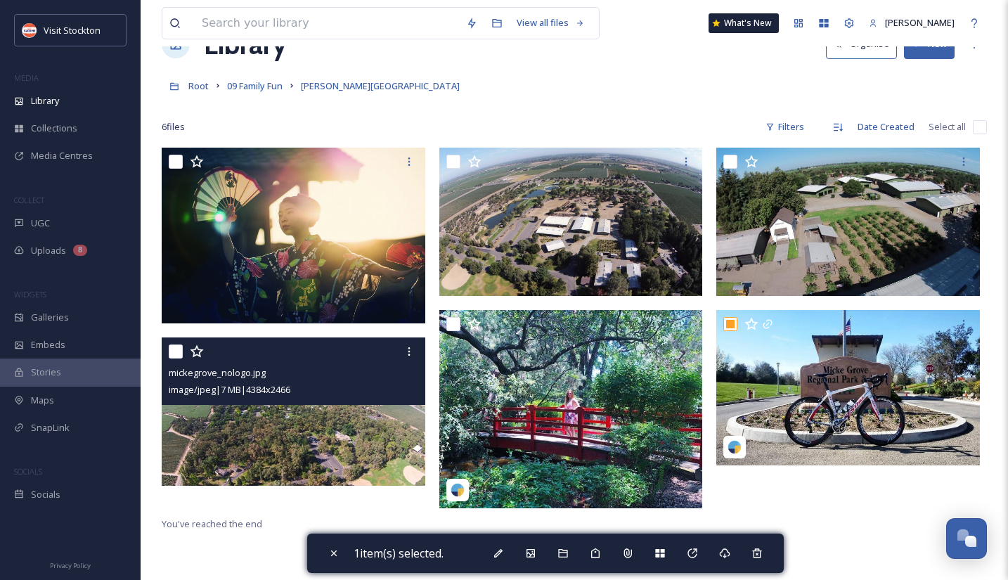
click at [175, 351] on input "checkbox" at bounding box center [176, 351] width 14 height 14
checkbox input "true"
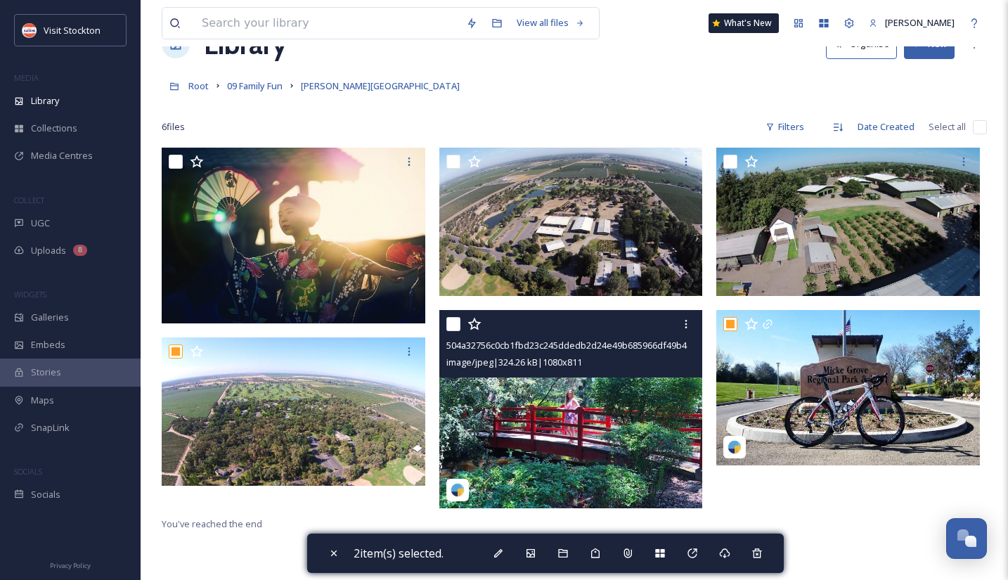
click at [455, 318] on input "checkbox" at bounding box center [453, 324] width 14 height 14
checkbox input "true"
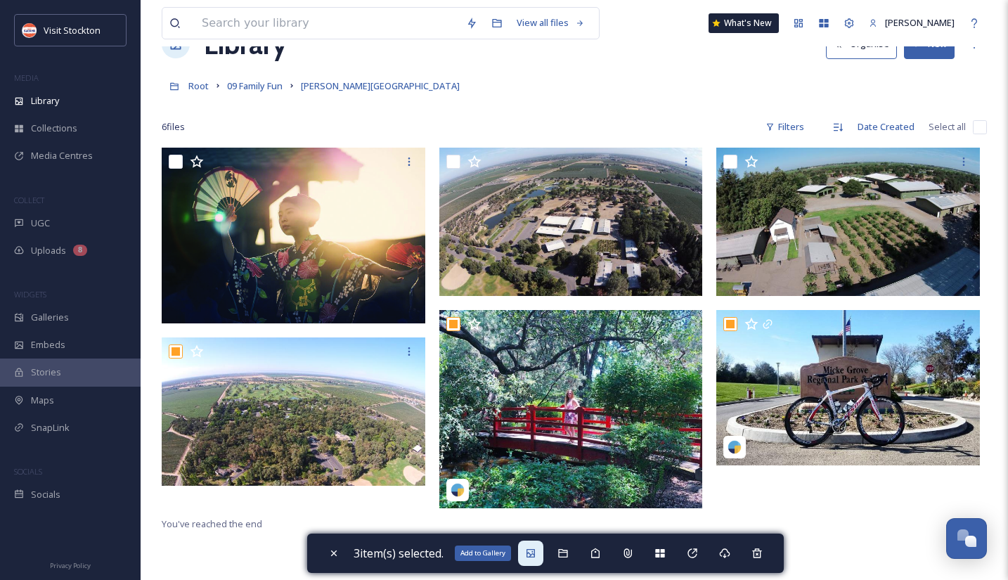
click at [533, 552] on icon at bounding box center [530, 552] width 11 height 11
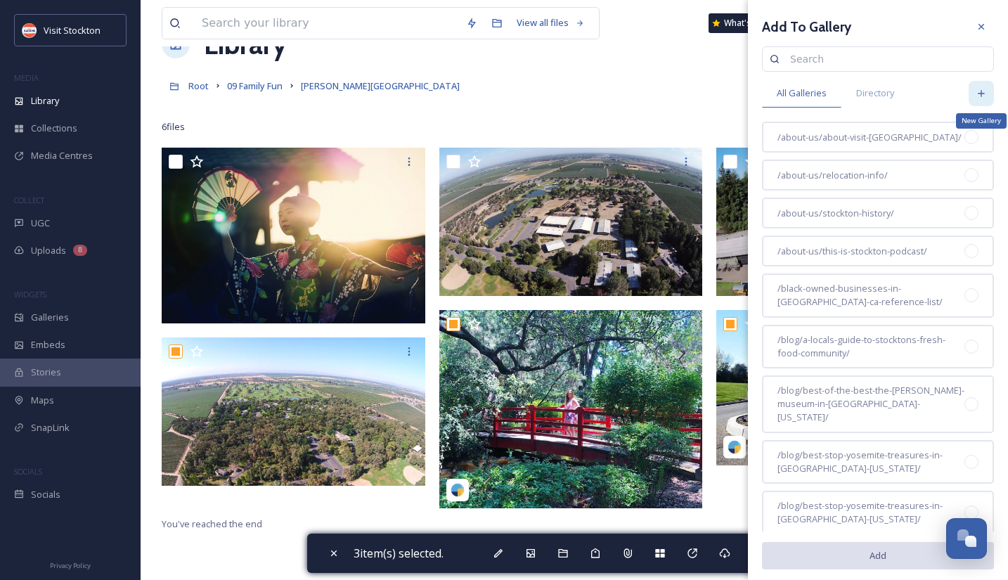
click at [983, 96] on icon at bounding box center [980, 93] width 11 height 11
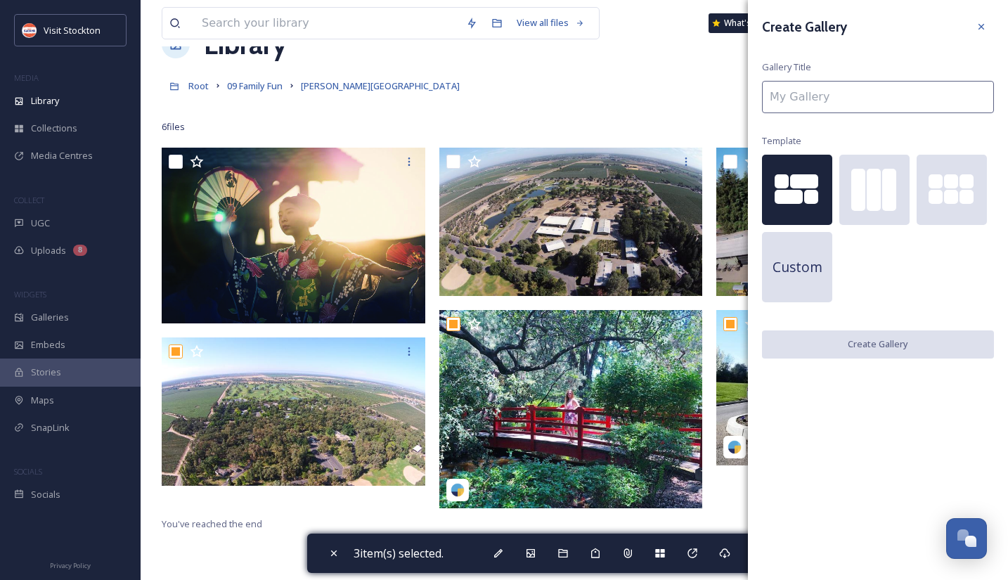
click at [944, 96] on input at bounding box center [878, 97] width 232 height 32
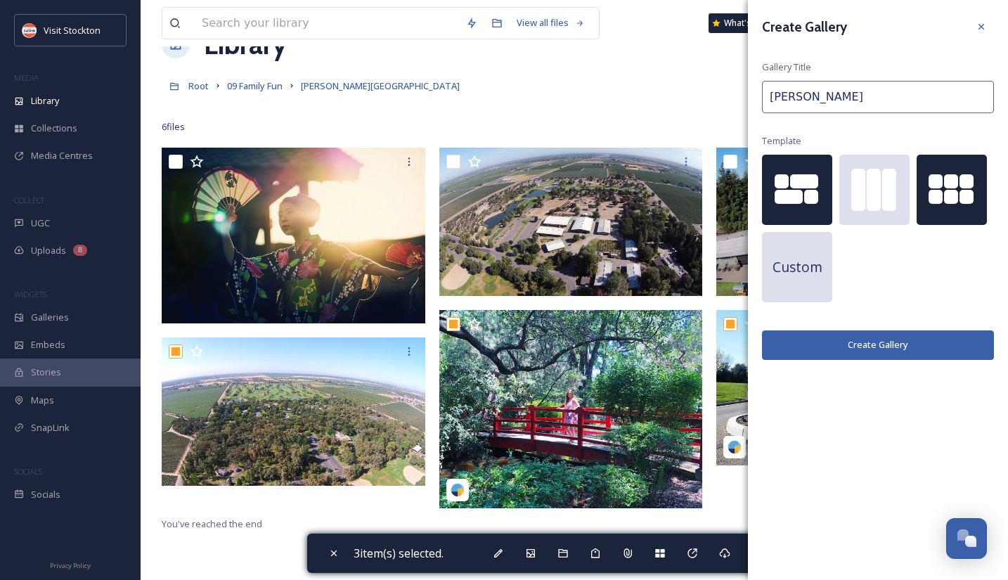
type input "[PERSON_NAME]"
click at [944, 200] on div at bounding box center [951, 197] width 14 height 14
click at [873, 343] on button "Create Gallery" at bounding box center [878, 344] width 232 height 29
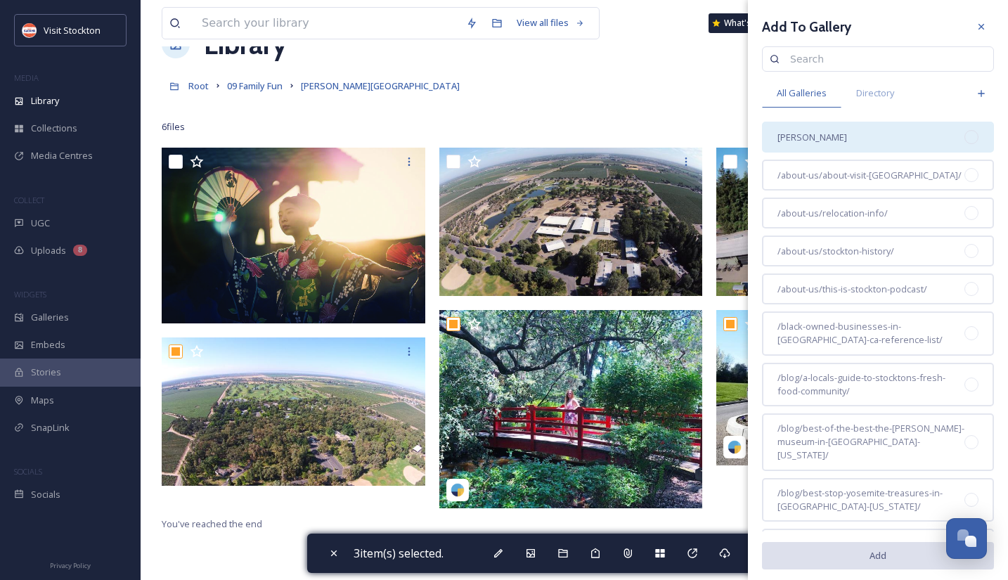
click at [969, 138] on div at bounding box center [971, 137] width 14 height 14
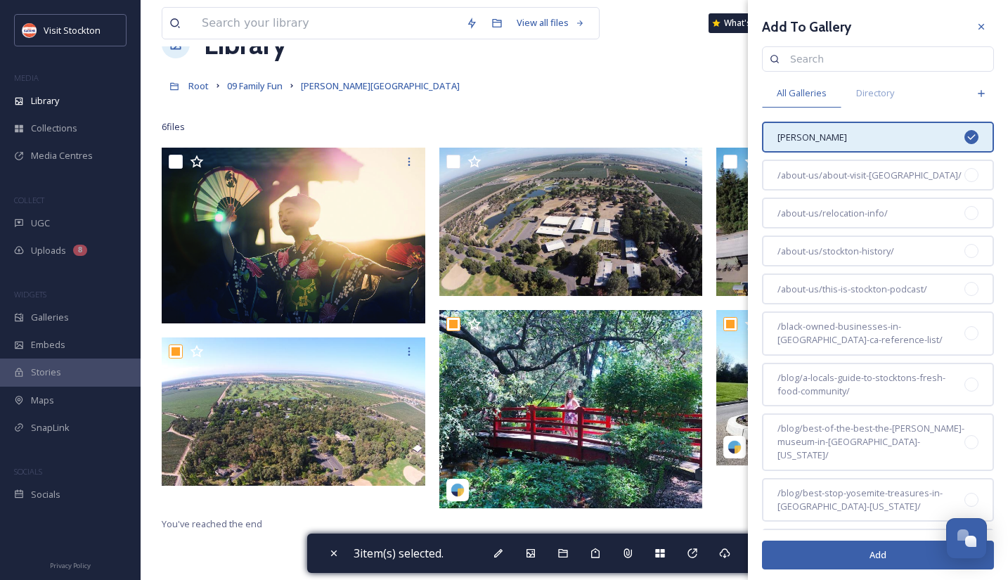
click at [896, 547] on button "Add" at bounding box center [878, 554] width 232 height 29
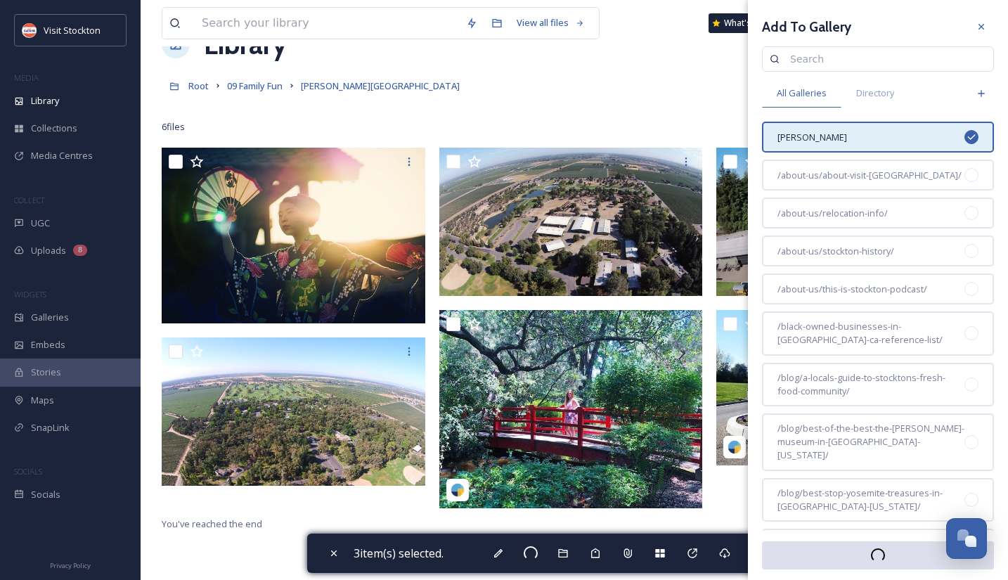
checkbox input "false"
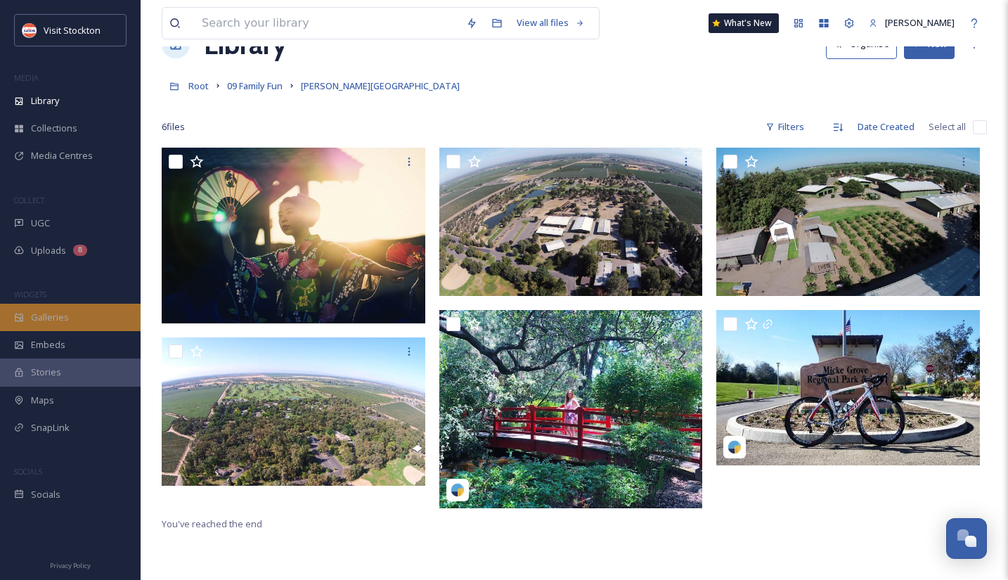
click at [61, 315] on span "Galleries" at bounding box center [50, 317] width 38 height 13
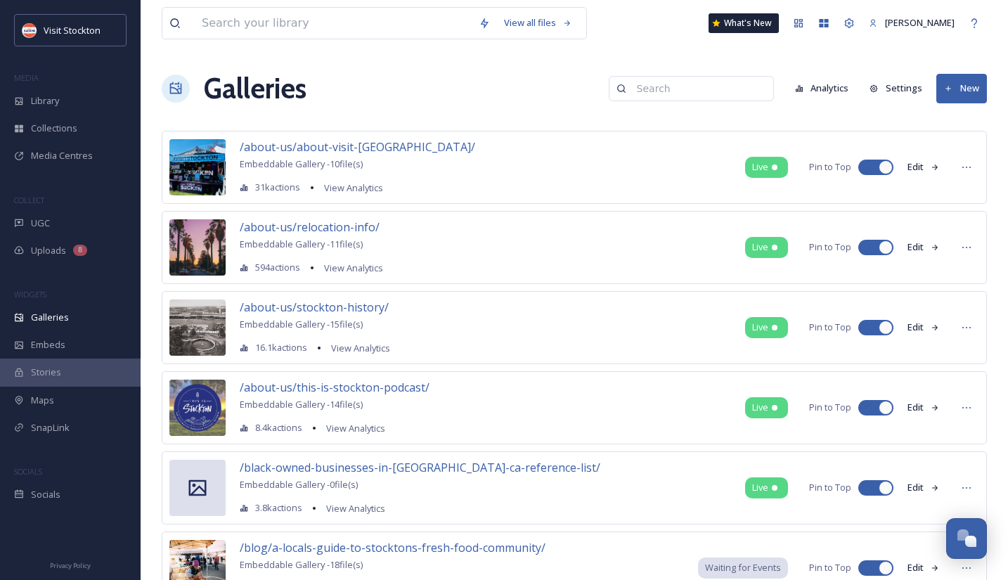
click at [694, 91] on input at bounding box center [698, 88] width 136 height 28
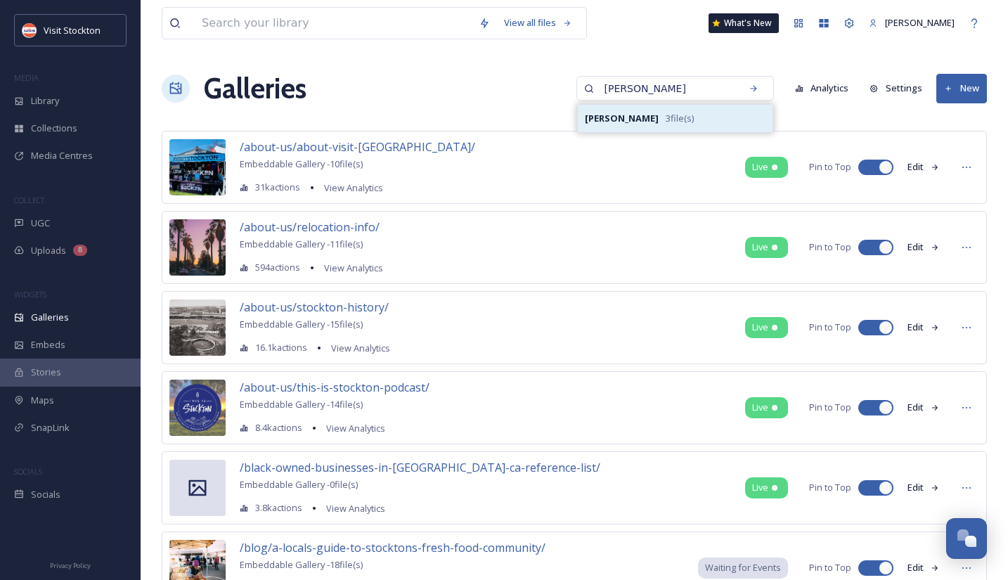
type input "[PERSON_NAME]"
drag, startPoint x: 631, startPoint y: 117, endPoint x: 573, endPoint y: 113, distance: 58.4
click at [638, 114] on strong "[PERSON_NAME]" at bounding box center [622, 118] width 74 height 13
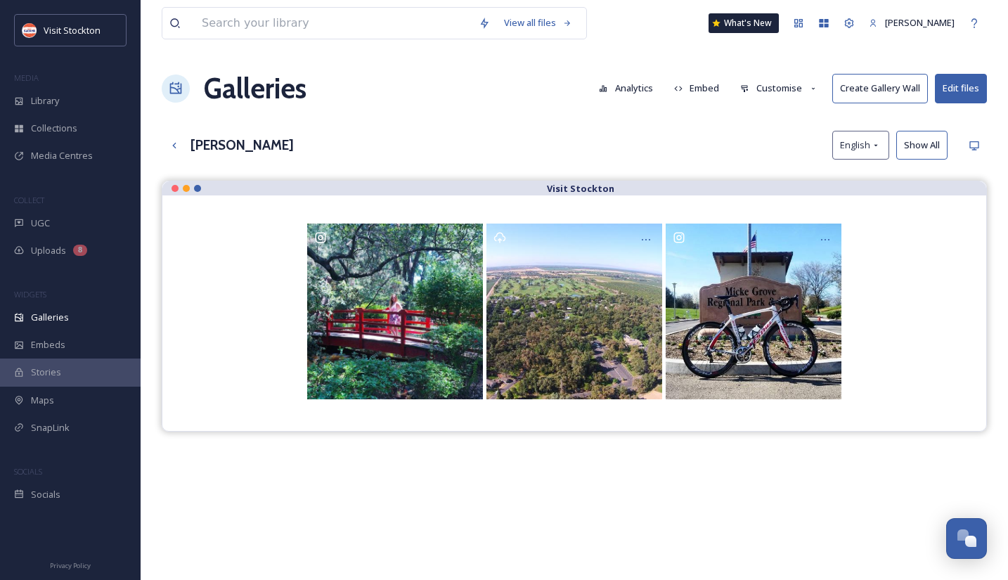
click at [701, 82] on button "Embed" at bounding box center [697, 87] width 60 height 27
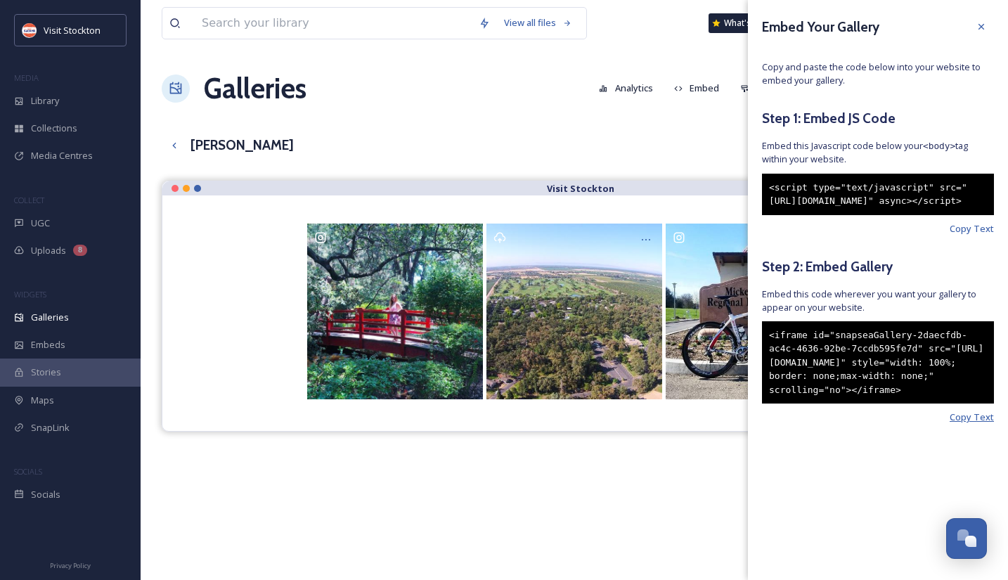
click at [970, 424] on span "Copy Text" at bounding box center [971, 416] width 44 height 13
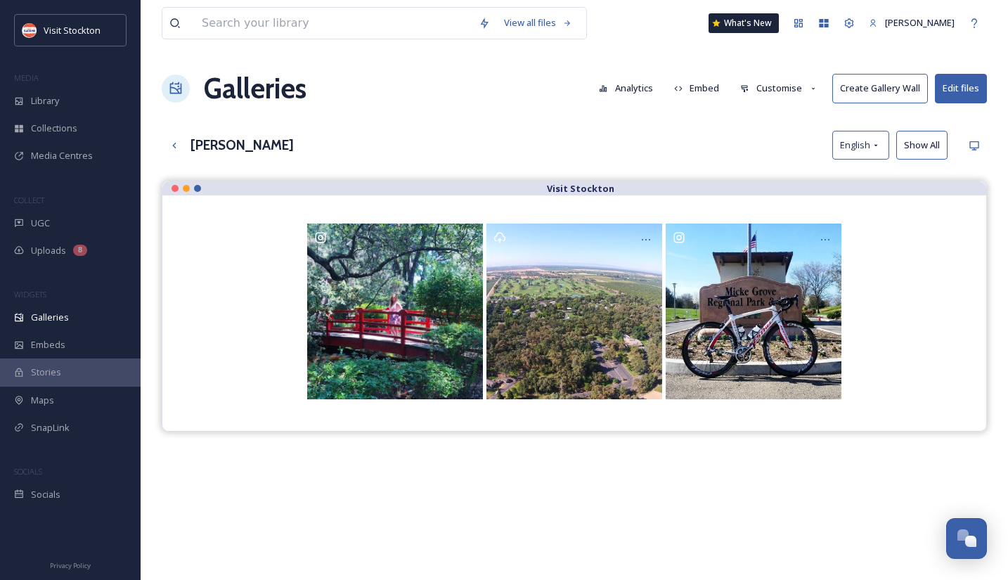
click at [435, 144] on div "[PERSON_NAME] English Show All" at bounding box center [574, 145] width 825 height 29
click at [332, 29] on input at bounding box center [333, 23] width 277 height 31
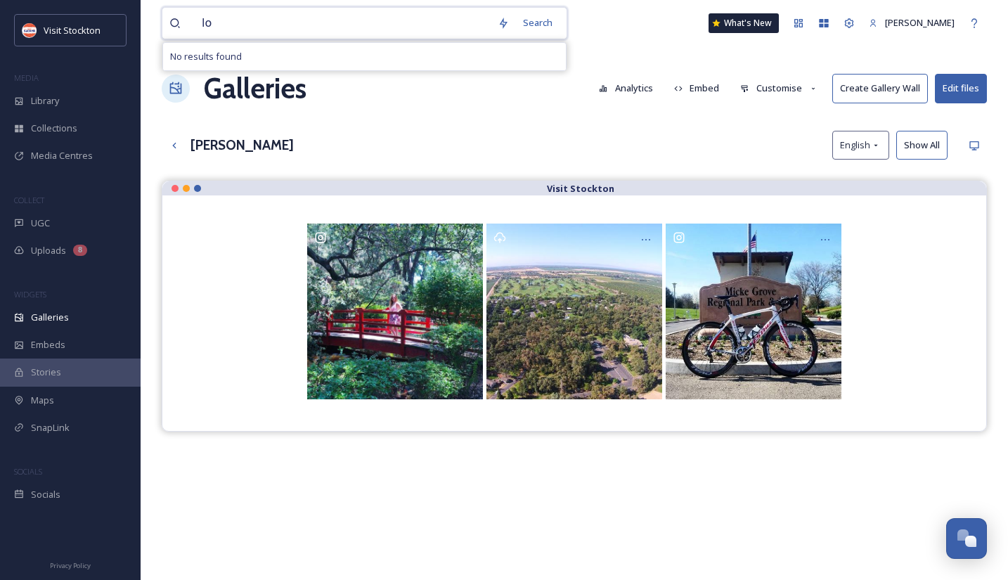
type input "l"
type input "f"
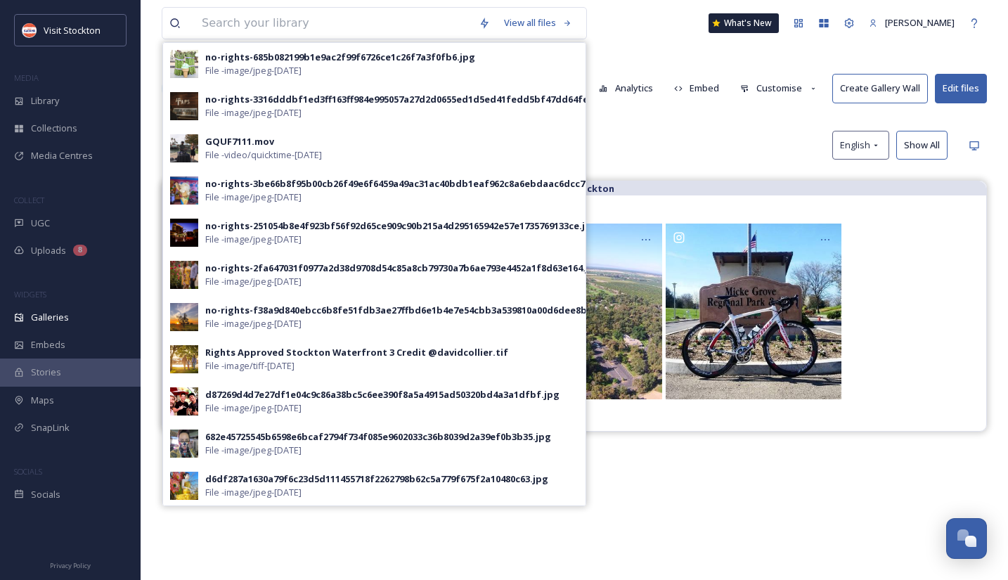
click at [681, 39] on div "View all files no-rights-685b082199b1e9ac2f99f6726ce1c26f7a3f0fb6.jpg File - im…" at bounding box center [574, 23] width 825 height 46
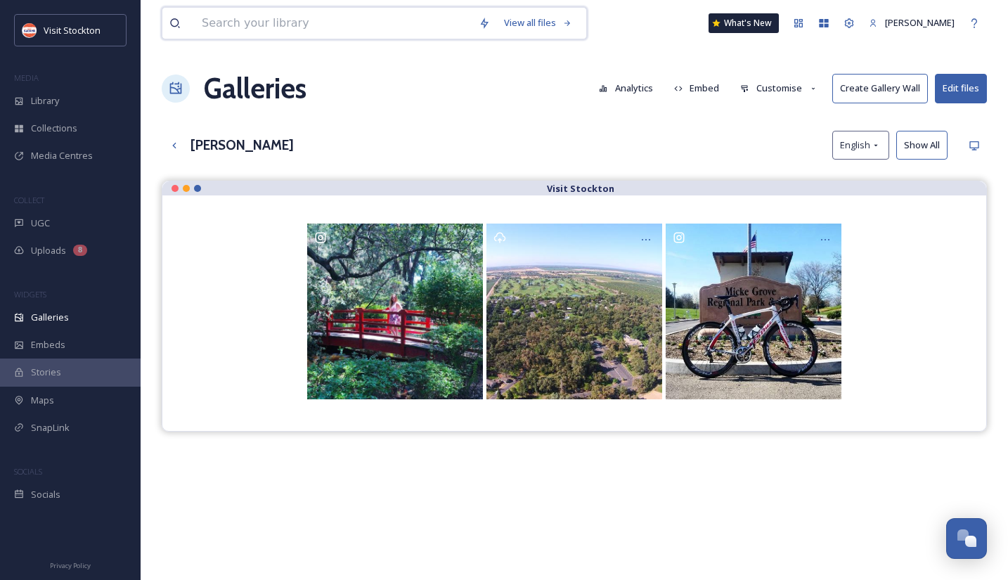
click at [373, 26] on input at bounding box center [333, 23] width 277 height 31
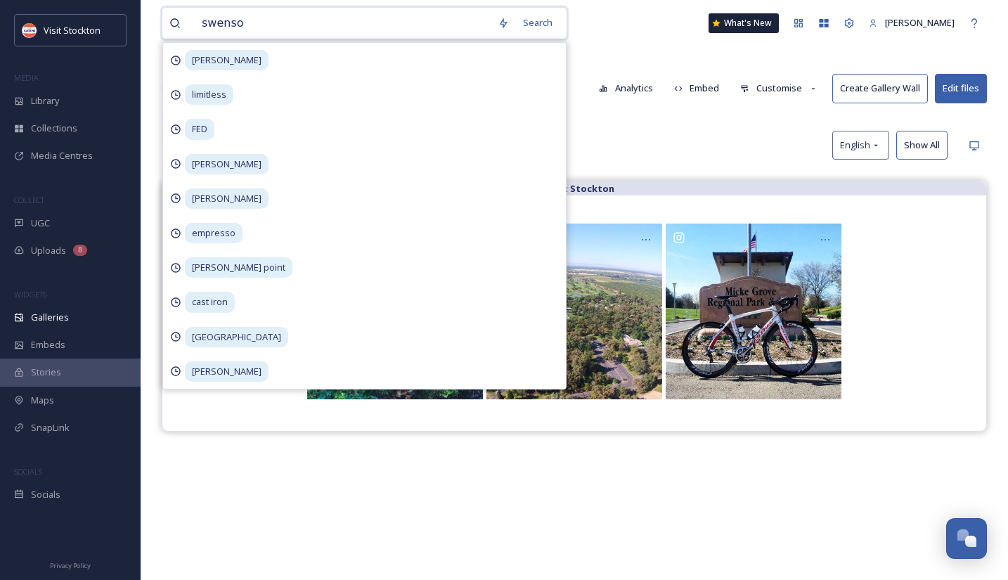
type input "[PERSON_NAME]"
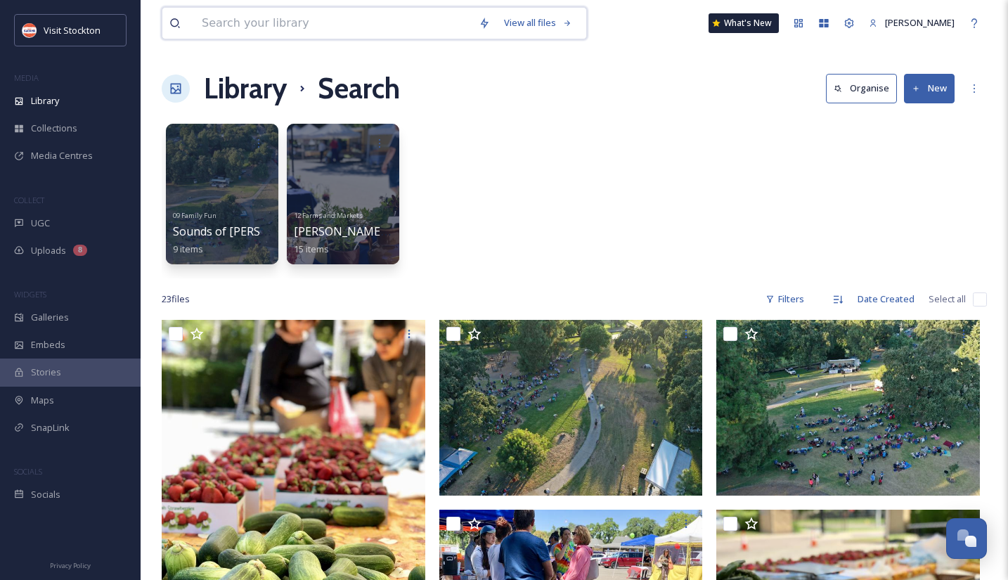
click at [390, 23] on input at bounding box center [333, 23] width 277 height 31
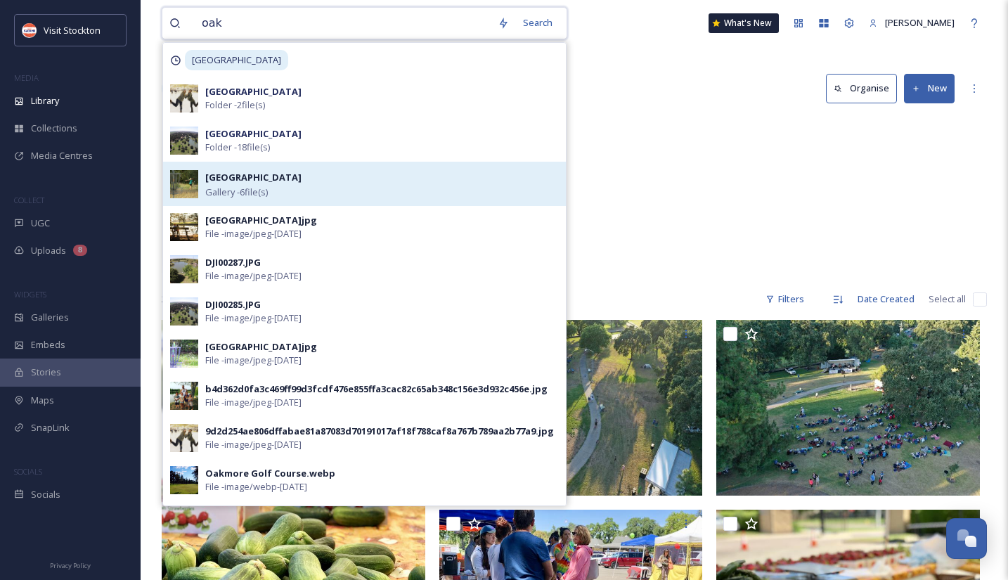
type input "oak"
click at [278, 188] on div "[GEOGRAPHIC_DATA] Gallery - 6 file(s)" at bounding box center [381, 184] width 353 height 30
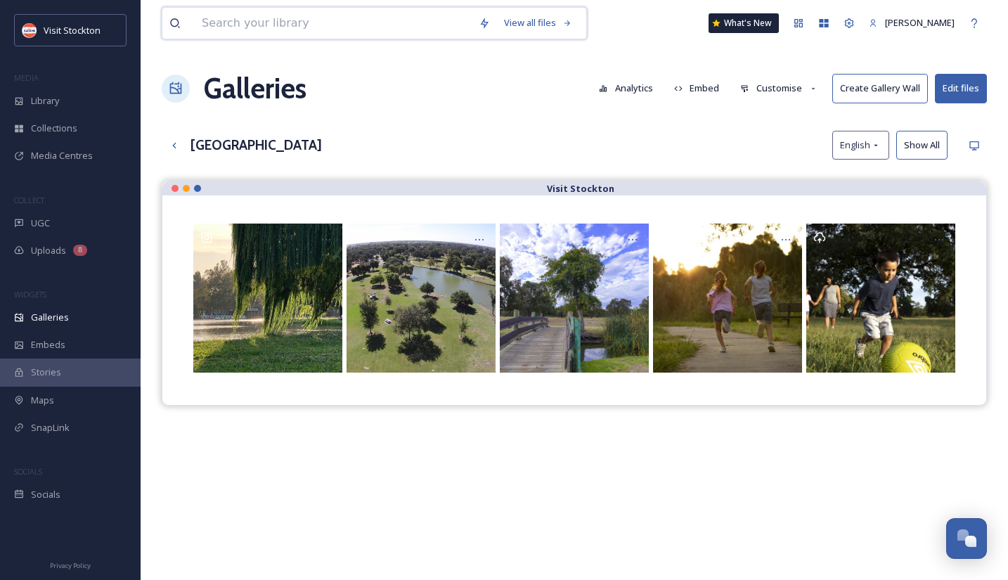
click at [271, 25] on input at bounding box center [333, 23] width 277 height 31
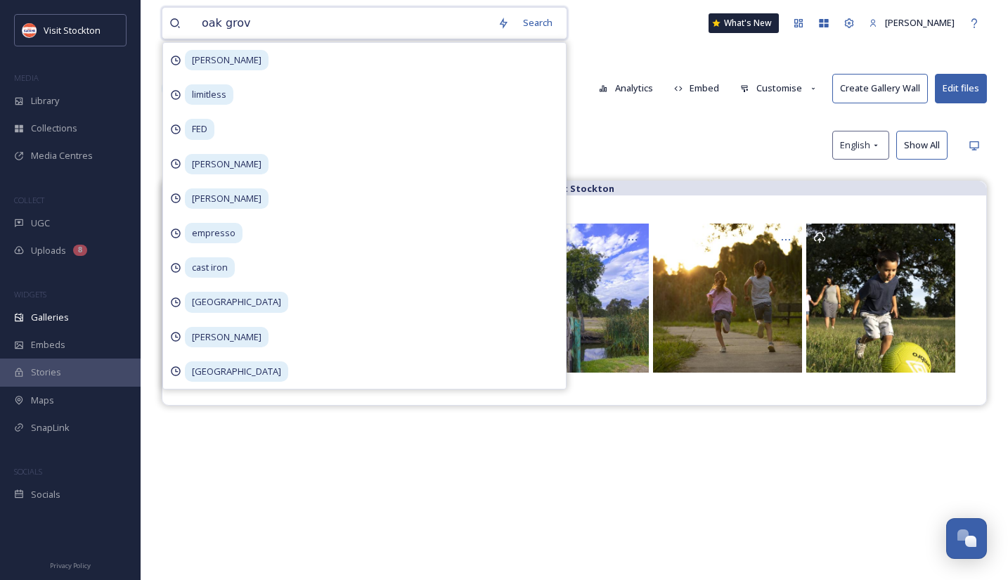
type input "[GEOGRAPHIC_DATA]"
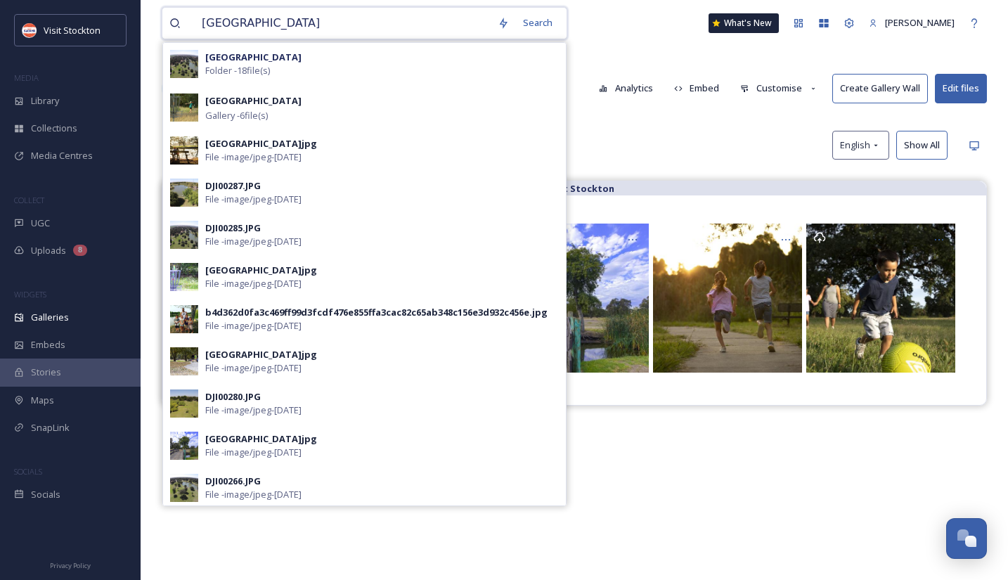
click at [330, 20] on input "[GEOGRAPHIC_DATA]" at bounding box center [343, 23] width 296 height 31
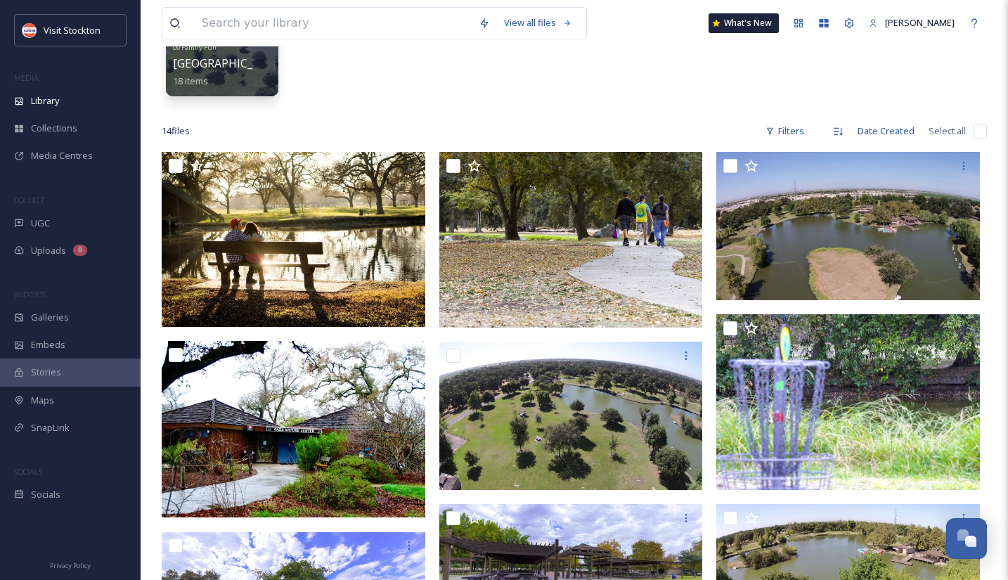
scroll to position [164, 0]
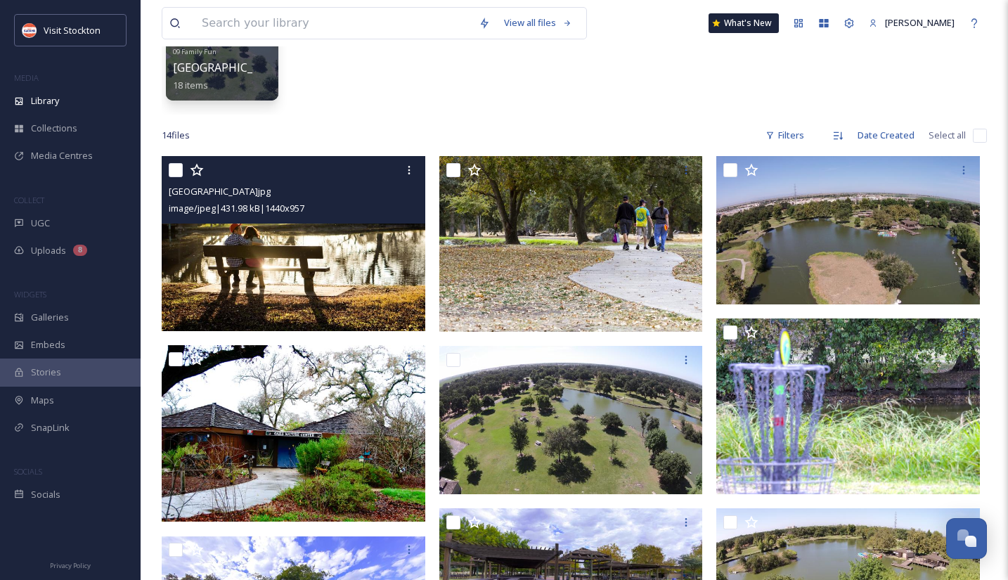
click at [353, 267] on img at bounding box center [293, 243] width 263 height 175
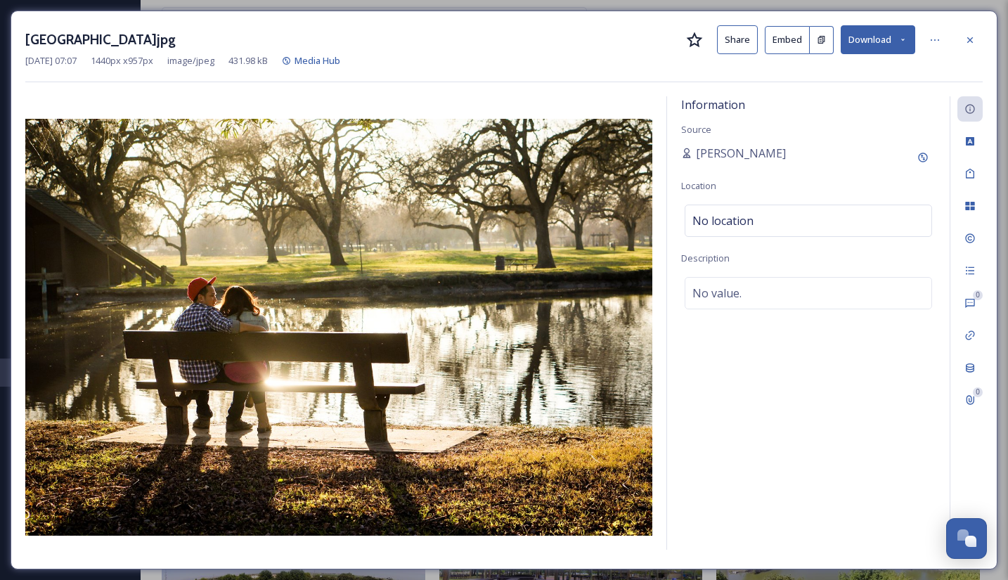
click at [783, 38] on button "Embed" at bounding box center [786, 40] width 45 height 28
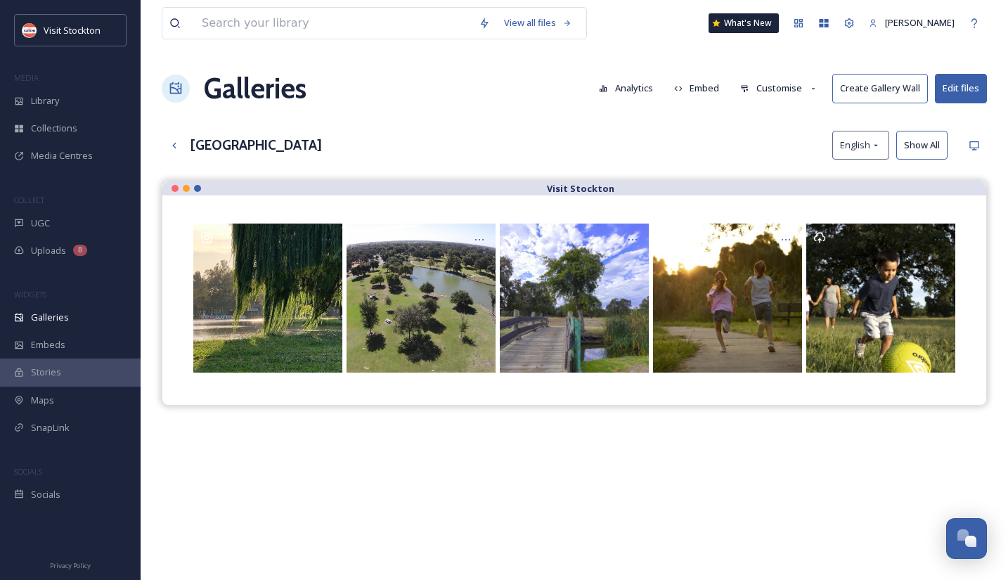
click at [392, 4] on div "View all files What's New [PERSON_NAME]" at bounding box center [574, 23] width 825 height 46
click at [392, 8] on input at bounding box center [333, 23] width 277 height 31
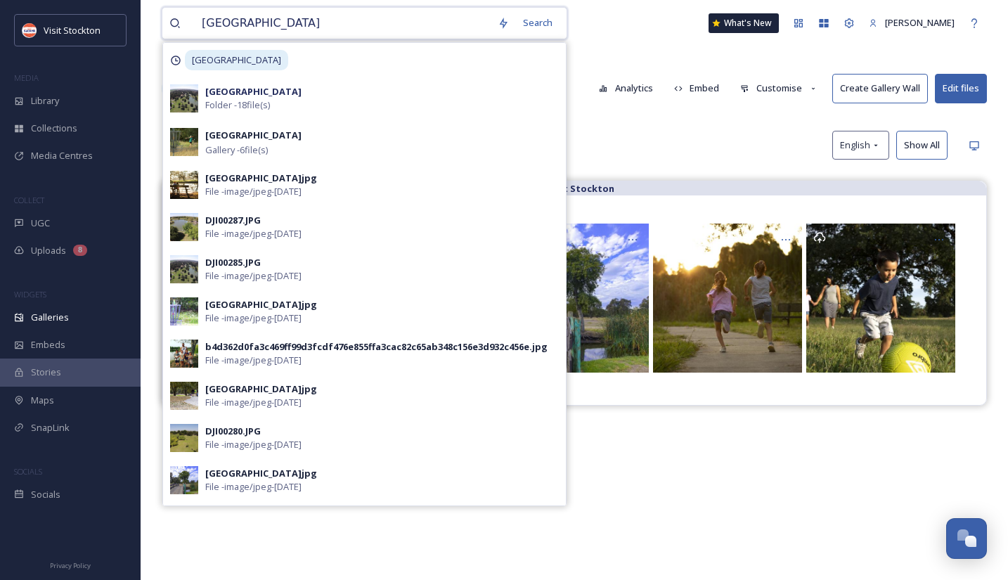
type input "[GEOGRAPHIC_DATA]"
click at [326, 5] on div "[GEOGRAPHIC_DATA] Search [GEOGRAPHIC_DATA] [GEOGRAPHIC_DATA] Folder - 18 file(s…" at bounding box center [574, 23] width 825 height 46
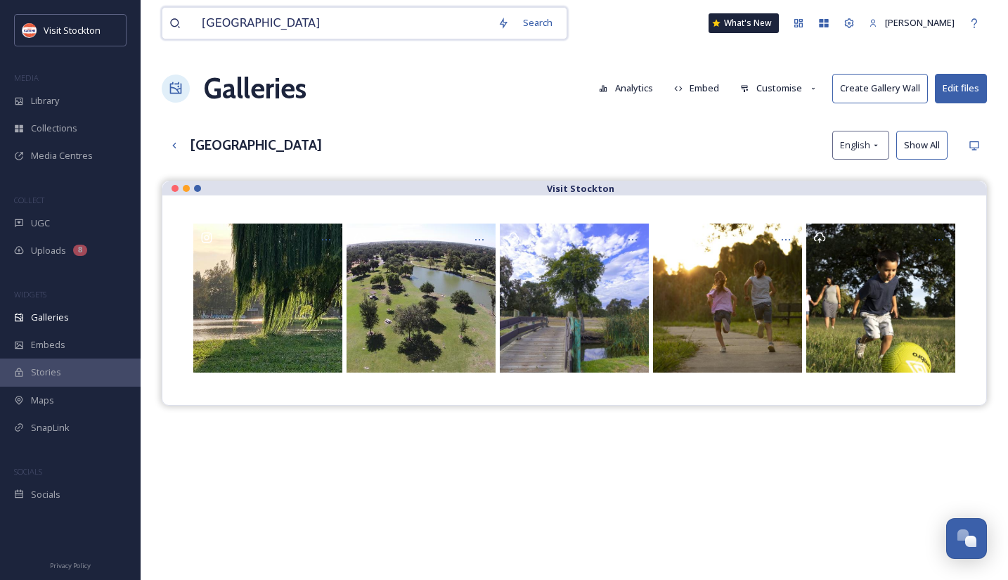
click at [327, 22] on input "[GEOGRAPHIC_DATA]" at bounding box center [343, 23] width 296 height 31
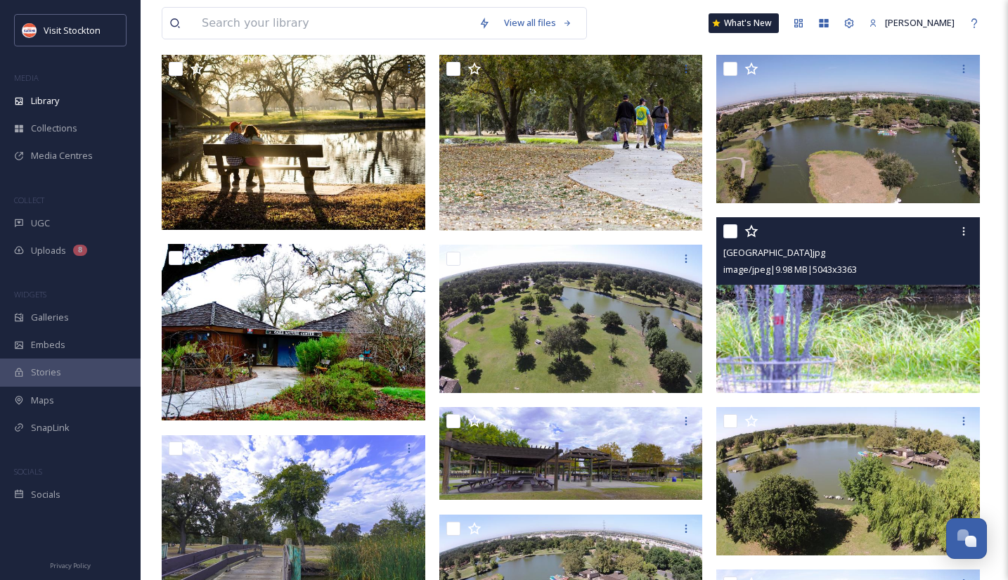
scroll to position [266, 0]
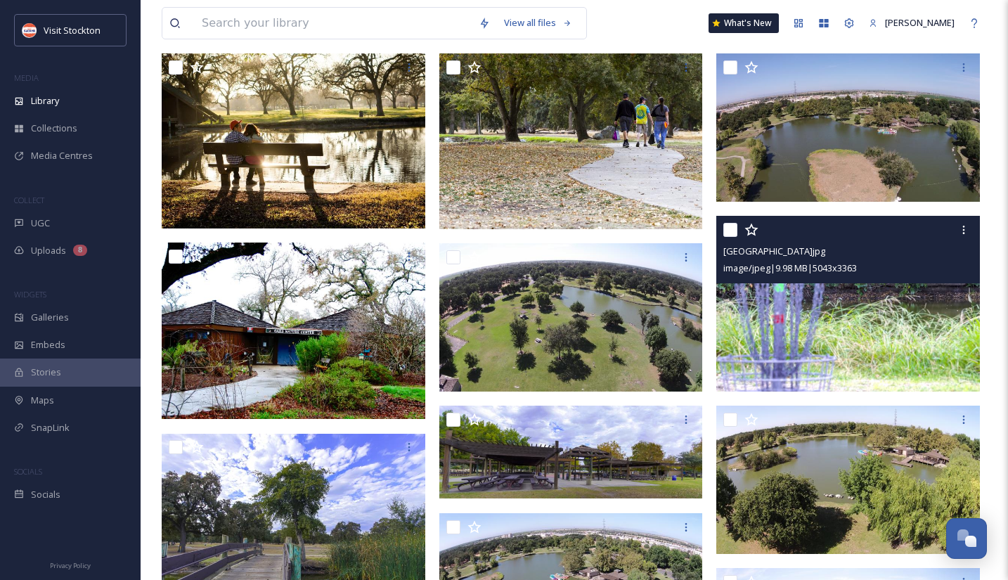
click at [898, 298] on img at bounding box center [847, 304] width 263 height 176
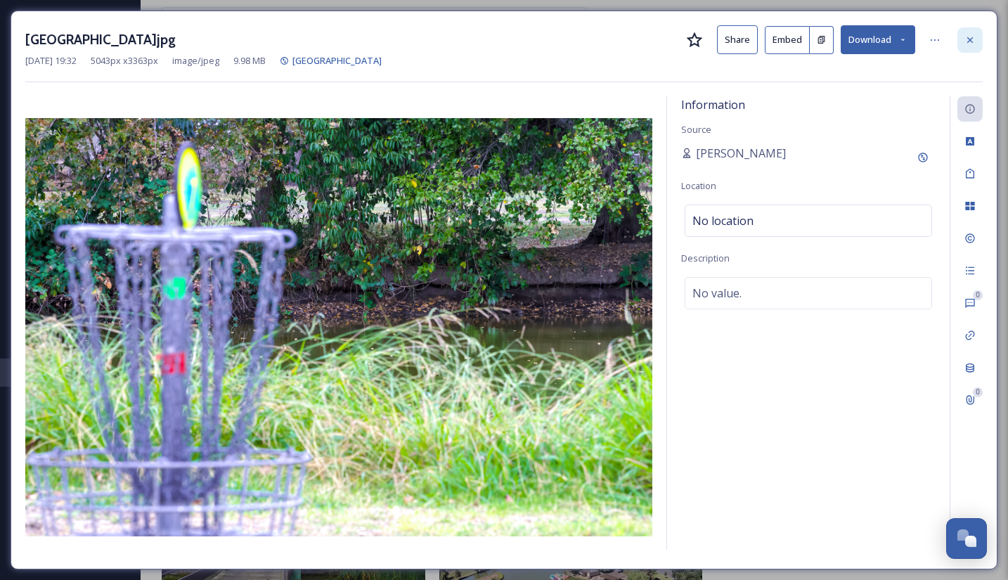
click at [970, 44] on icon at bounding box center [969, 39] width 11 height 11
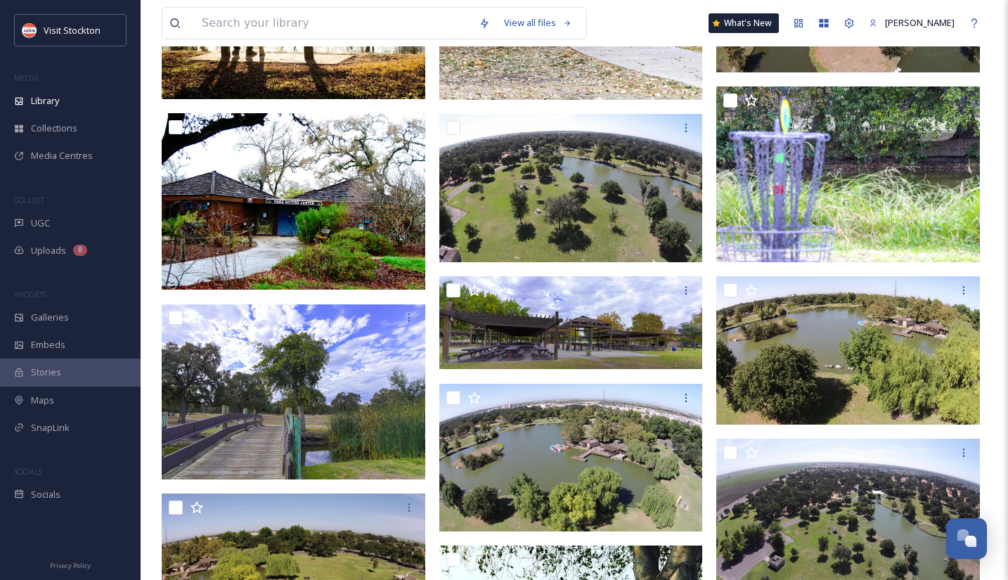
scroll to position [397, 0]
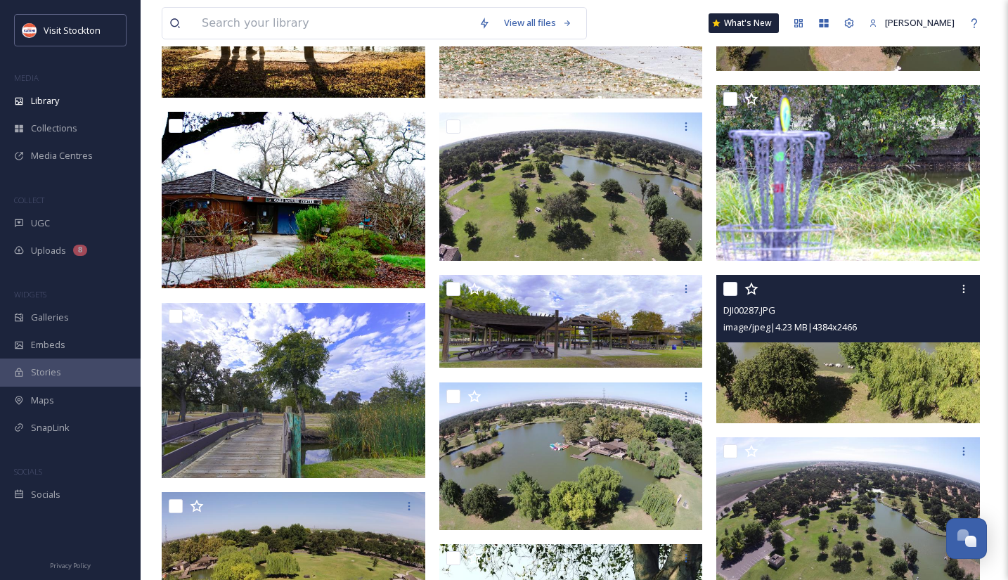
click at [791, 370] on img at bounding box center [847, 349] width 263 height 148
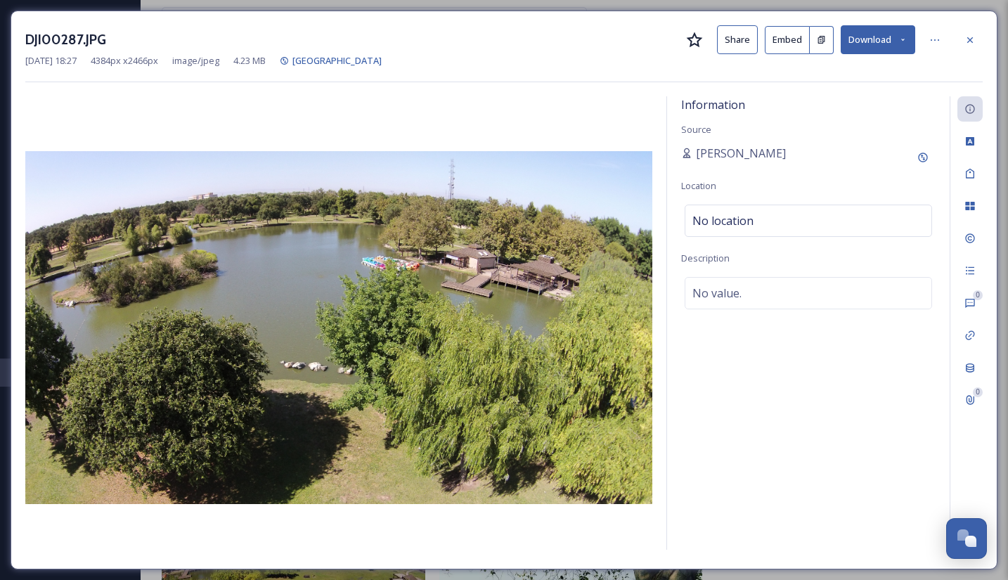
click at [969, 36] on icon at bounding box center [969, 39] width 11 height 11
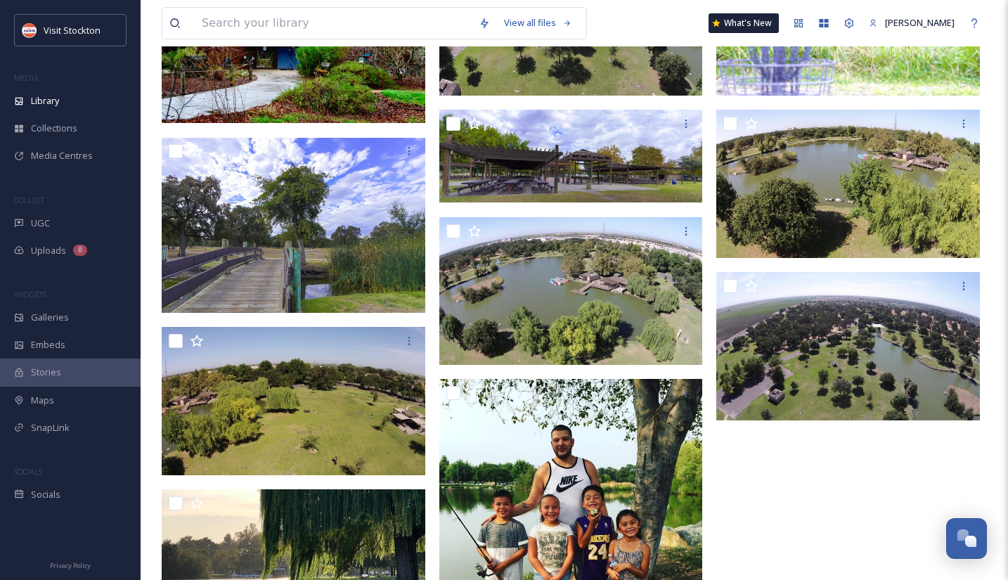
scroll to position [563, 0]
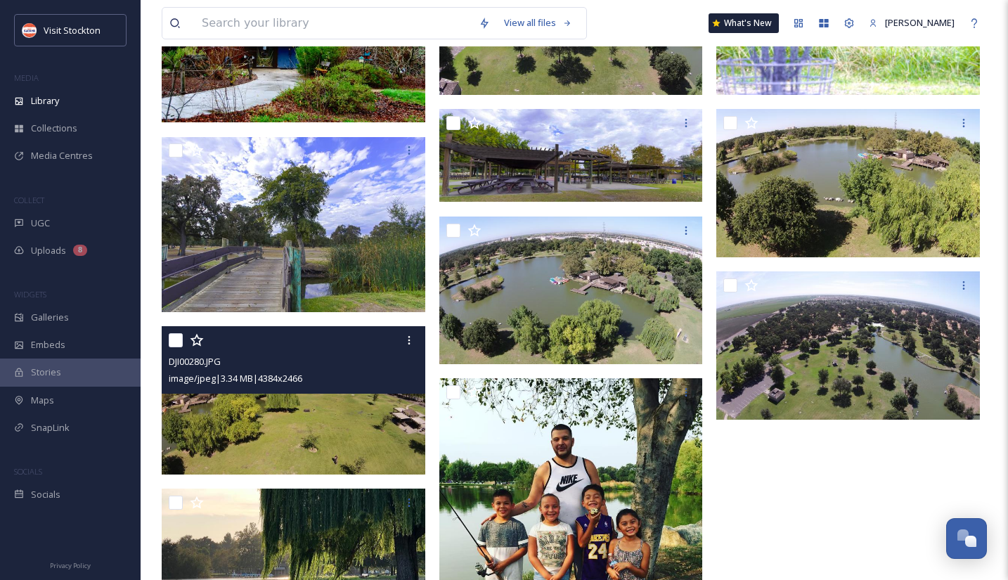
click at [349, 463] on img at bounding box center [293, 400] width 263 height 148
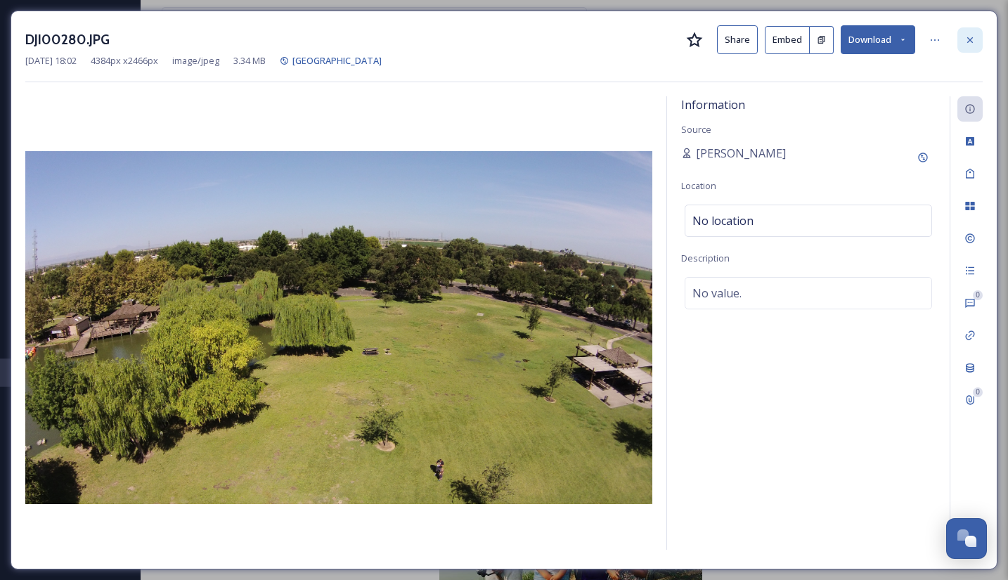
click at [968, 39] on icon at bounding box center [970, 40] width 6 height 6
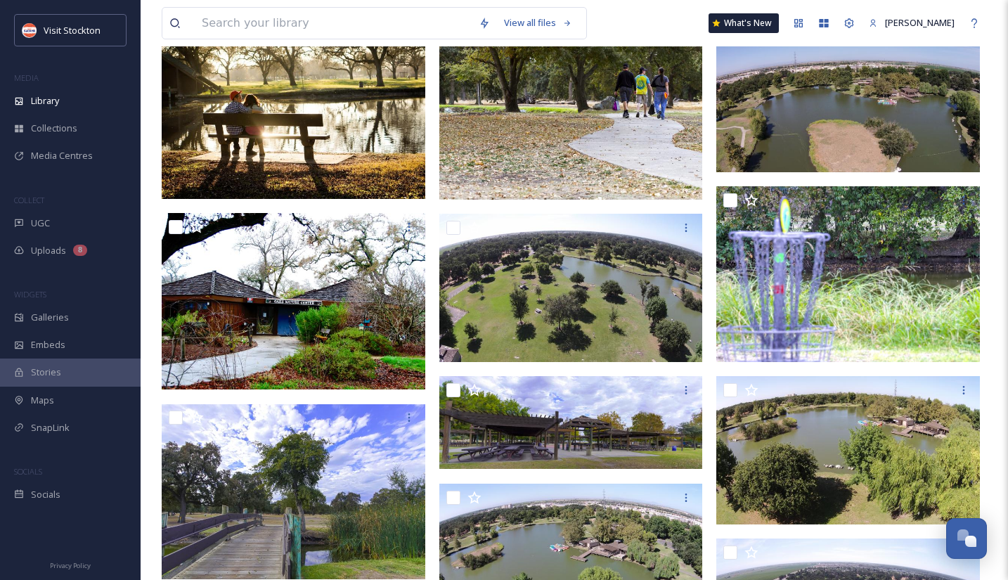
scroll to position [295, 0]
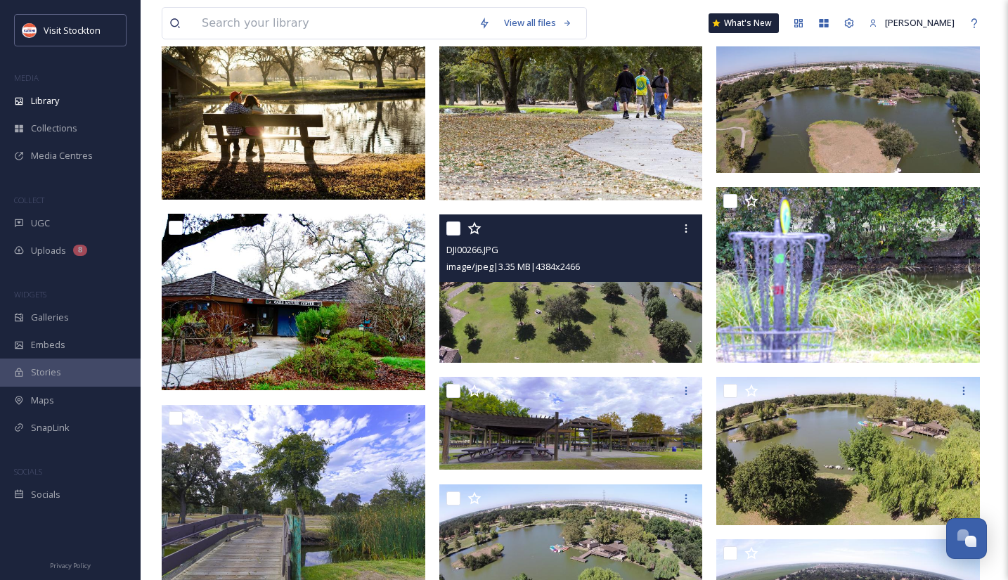
click at [585, 337] on img at bounding box center [570, 288] width 263 height 148
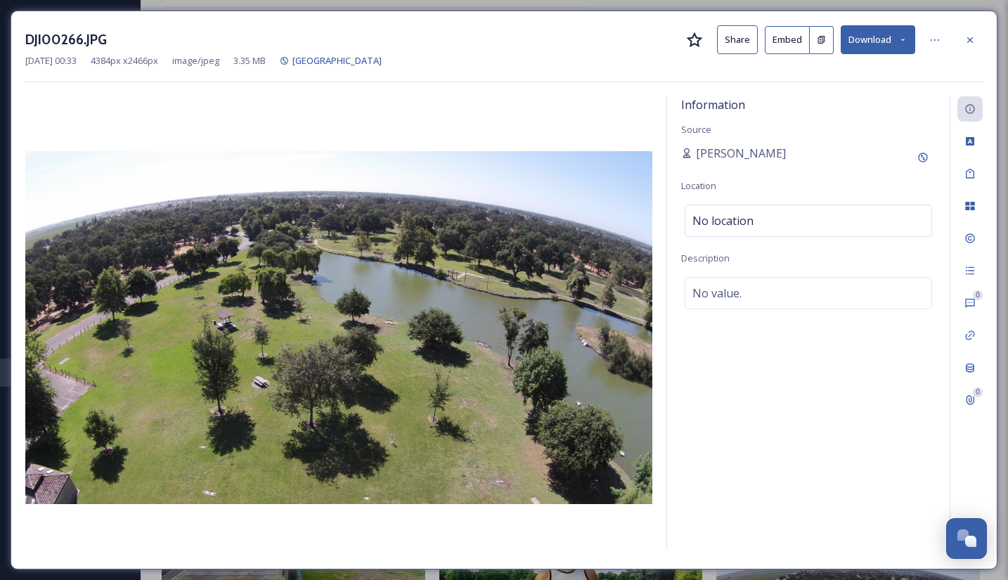
click at [786, 45] on button "Embed" at bounding box center [786, 40] width 45 height 28
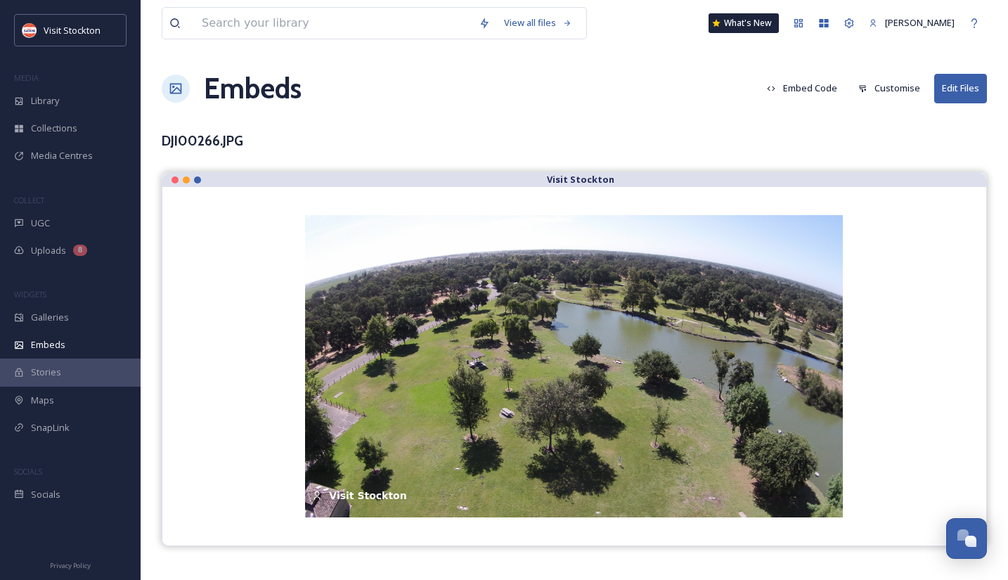
click at [888, 87] on button "Customise" at bounding box center [889, 87] width 76 height 27
click at [652, 200] on div "Visit Stockton [DATE] Visit [GEOGRAPHIC_DATA]" at bounding box center [573, 366] width 823 height 358
click at [819, 83] on button "Embed Code" at bounding box center [802, 87] width 84 height 27
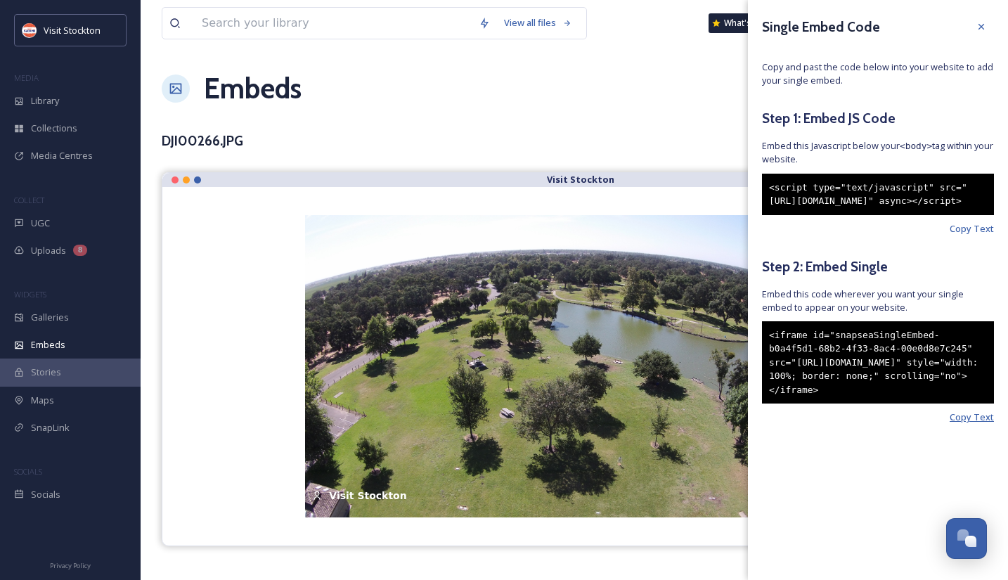
click at [981, 424] on span "Copy Text" at bounding box center [971, 416] width 44 height 13
click at [977, 25] on icon at bounding box center [980, 26] width 11 height 11
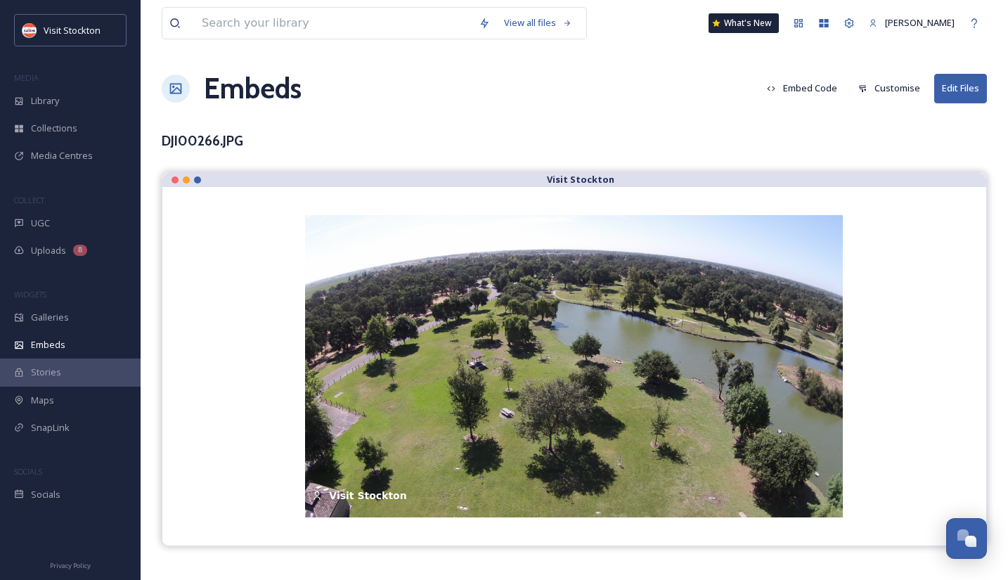
click at [537, 97] on div "Embeds Embed Code Customise Edit Files" at bounding box center [574, 88] width 825 height 42
click at [175, 181] on div at bounding box center [174, 179] width 7 height 7
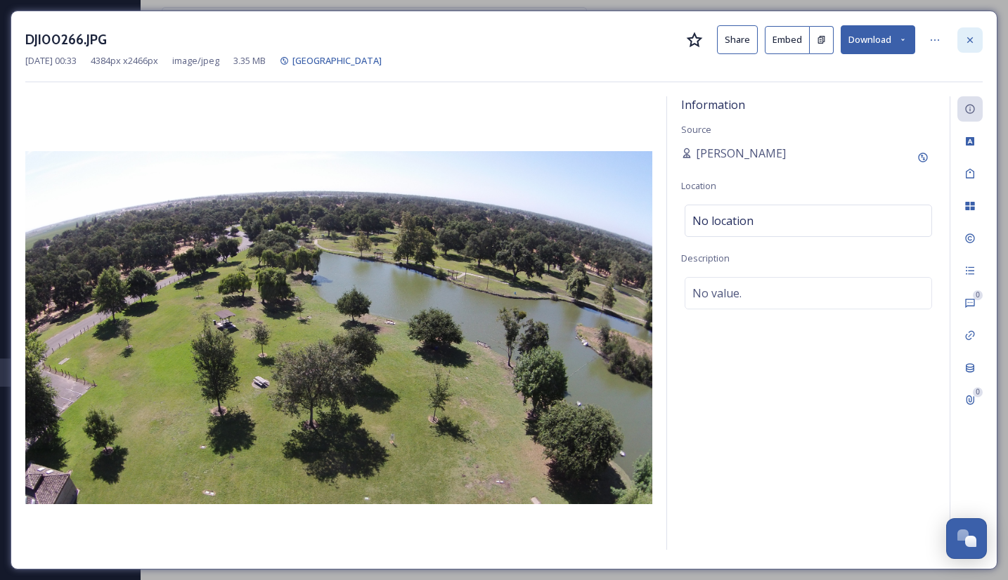
click at [972, 46] on div at bounding box center [969, 39] width 25 height 25
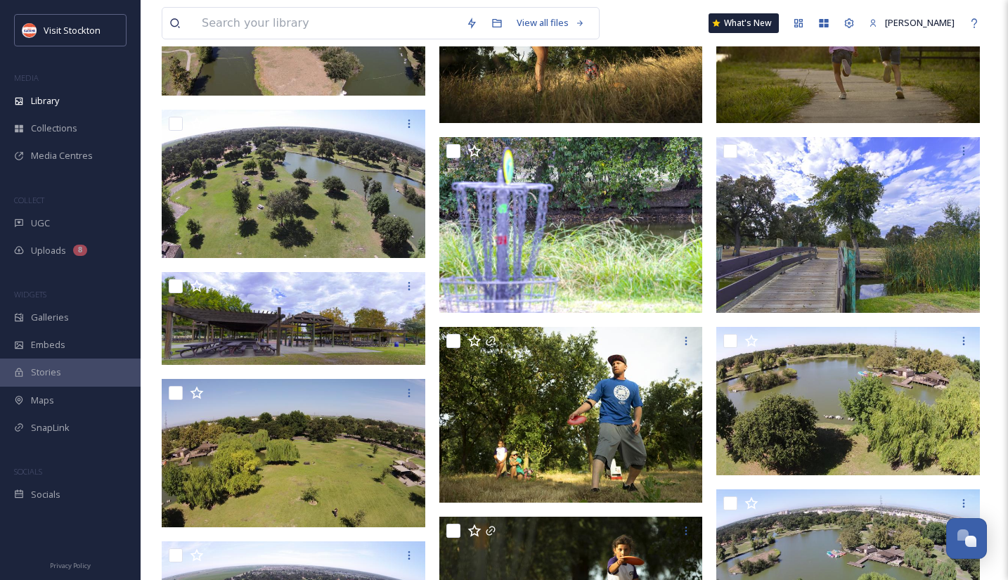
scroll to position [440, 0]
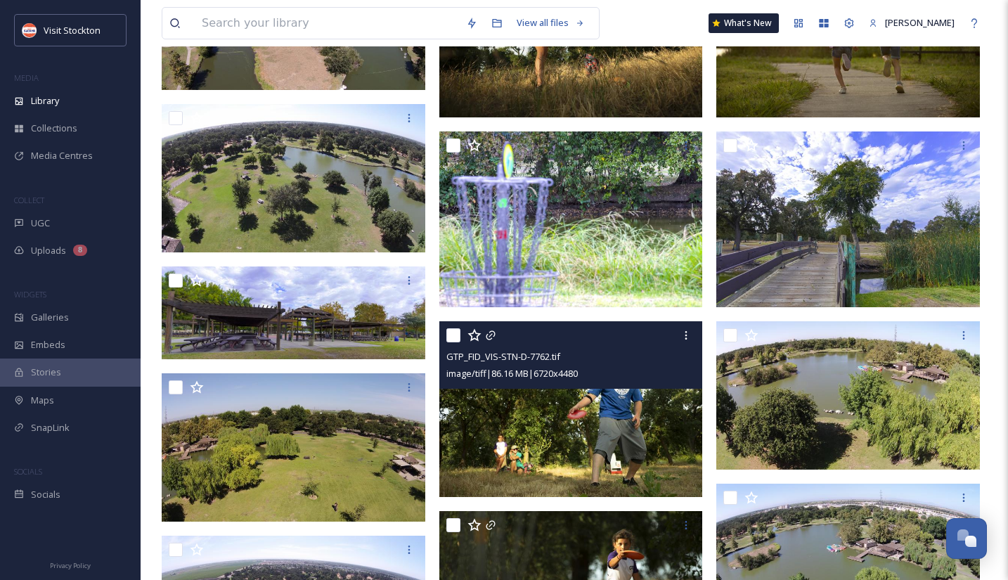
click at [633, 402] on img at bounding box center [570, 409] width 263 height 176
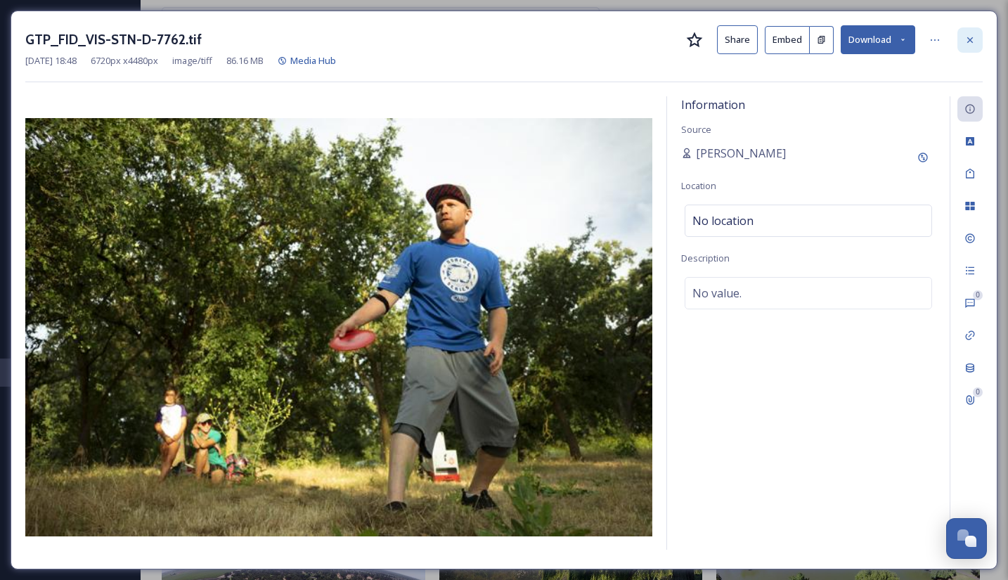
click at [973, 41] on icon at bounding box center [969, 39] width 11 height 11
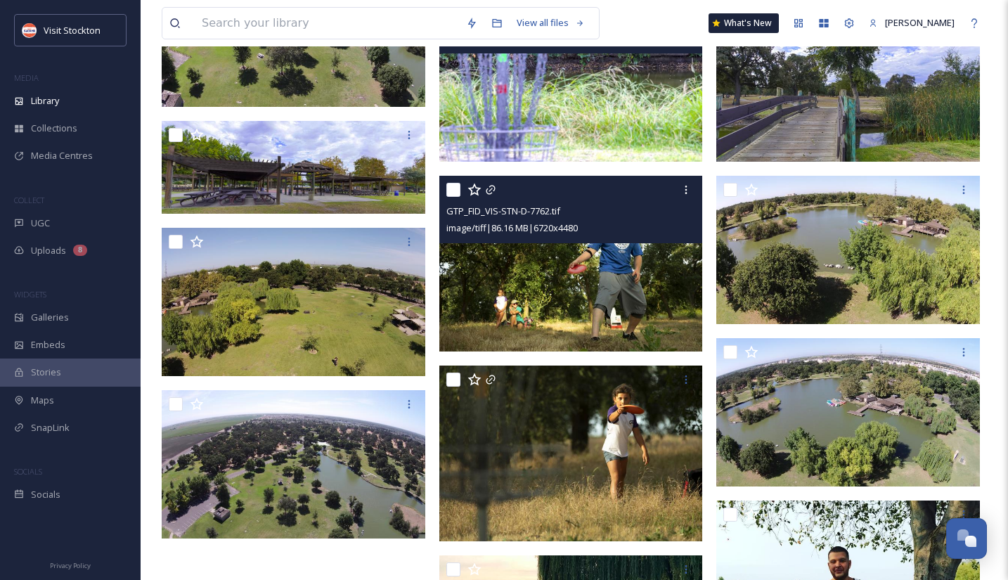
scroll to position [586, 0]
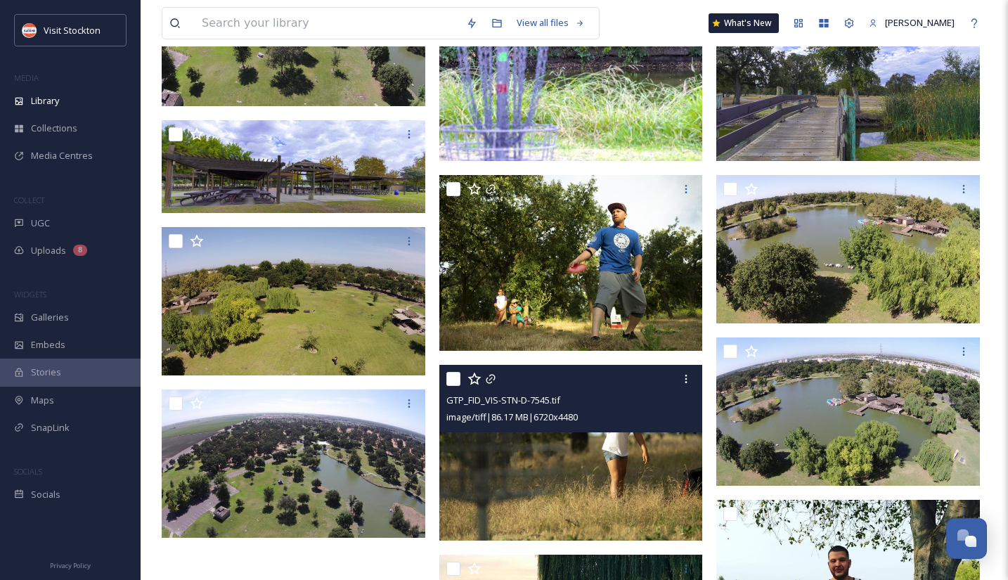
click at [631, 461] on img at bounding box center [570, 453] width 263 height 176
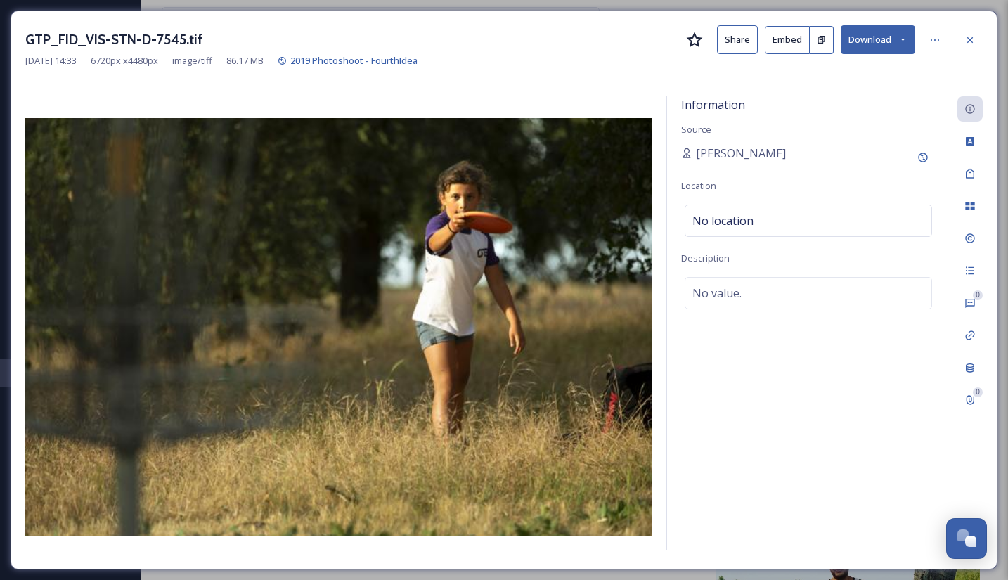
click at [785, 44] on button "Embed" at bounding box center [786, 40] width 45 height 28
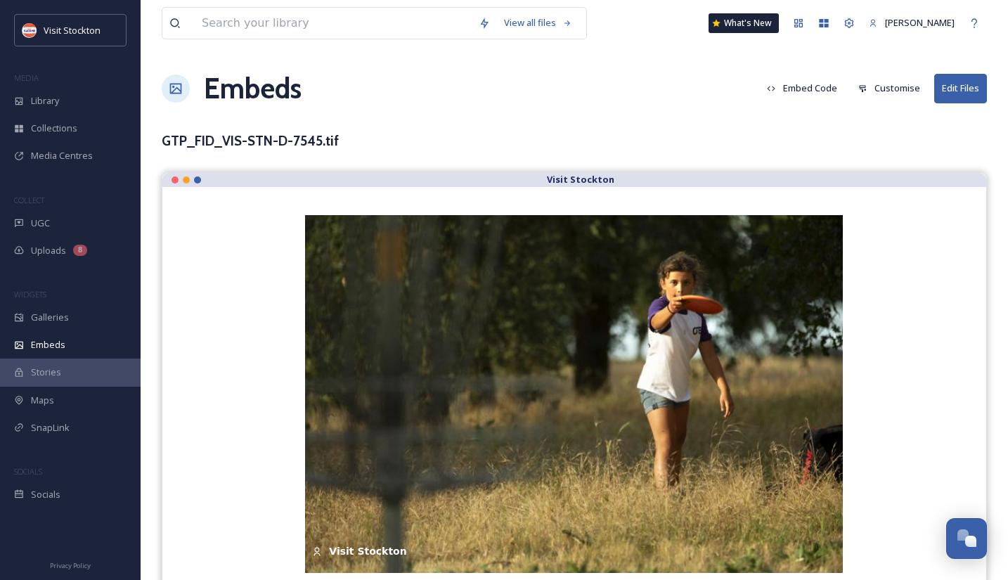
scroll to position [22, 0]
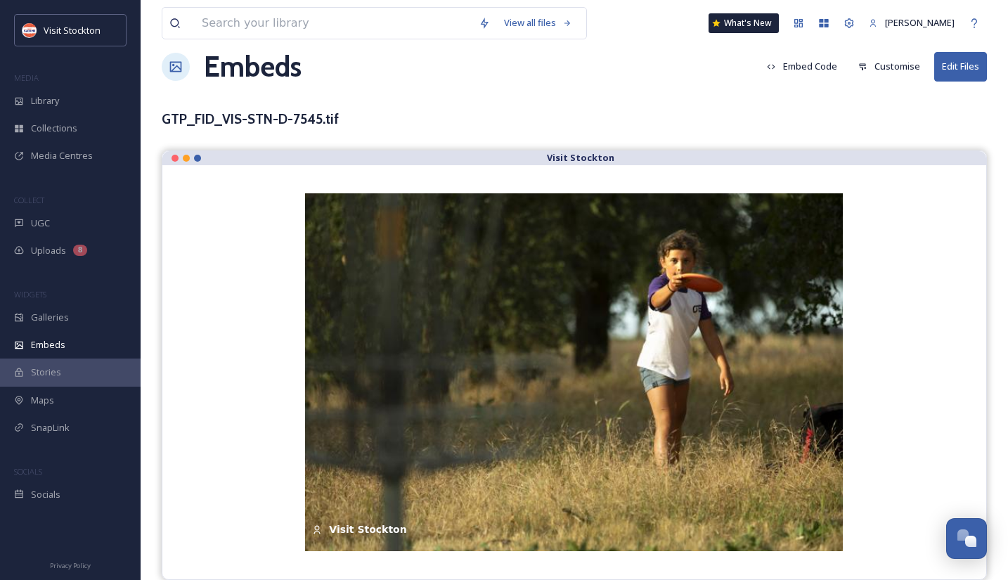
click at [811, 63] on button "Embed Code" at bounding box center [802, 66] width 84 height 27
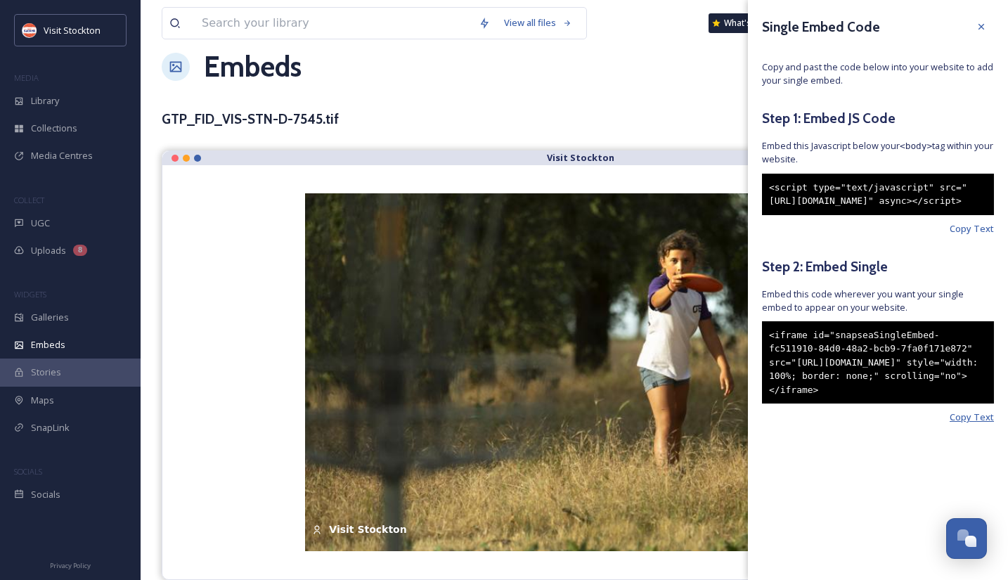
click at [972, 424] on span "Copy Text" at bounding box center [971, 416] width 44 height 13
